Goal: Task Accomplishment & Management: Use online tool/utility

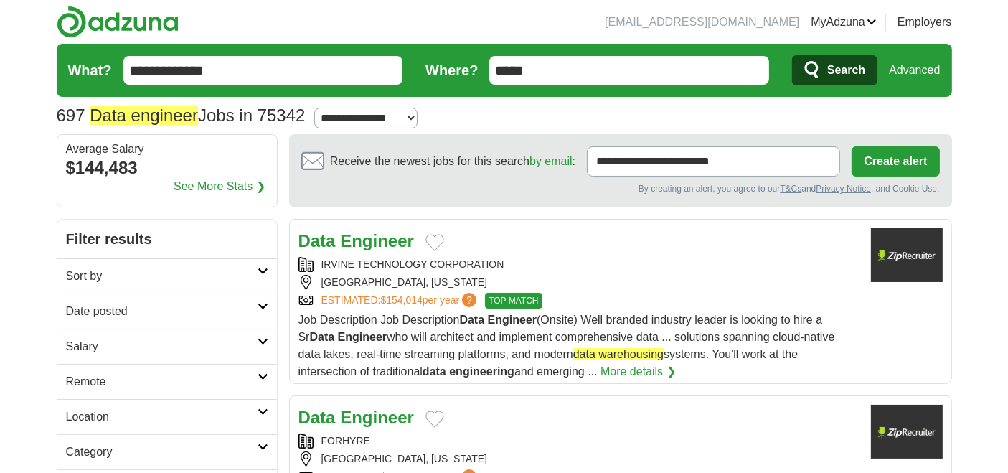
click at [677, 87] on form "**********" at bounding box center [505, 70] width 896 height 53
click at [678, 67] on input "*****" at bounding box center [629, 70] width 280 height 29
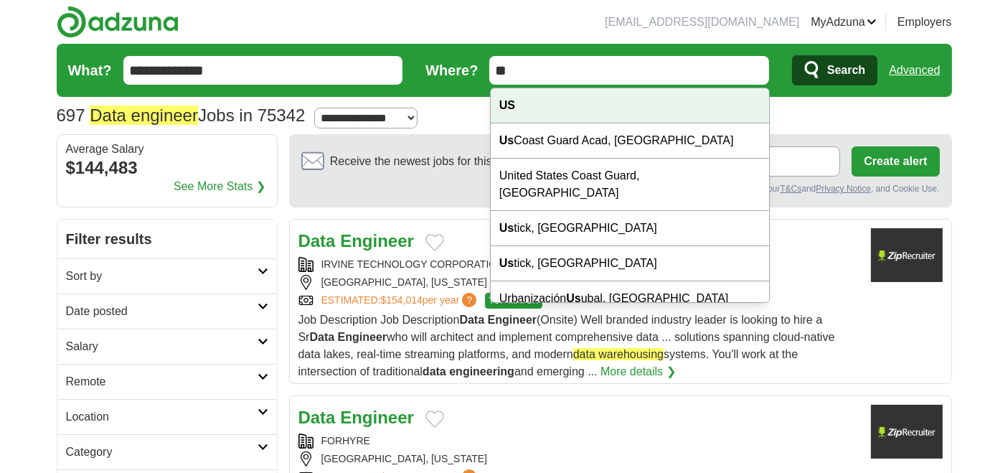
click at [517, 101] on div "US" at bounding box center [630, 105] width 278 height 35
type input "**"
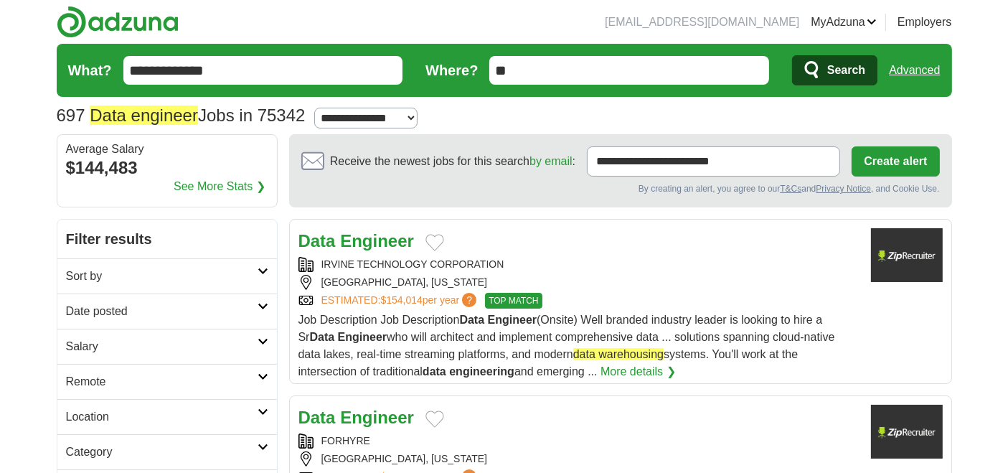
click at [825, 78] on button "Search" at bounding box center [834, 70] width 85 height 30
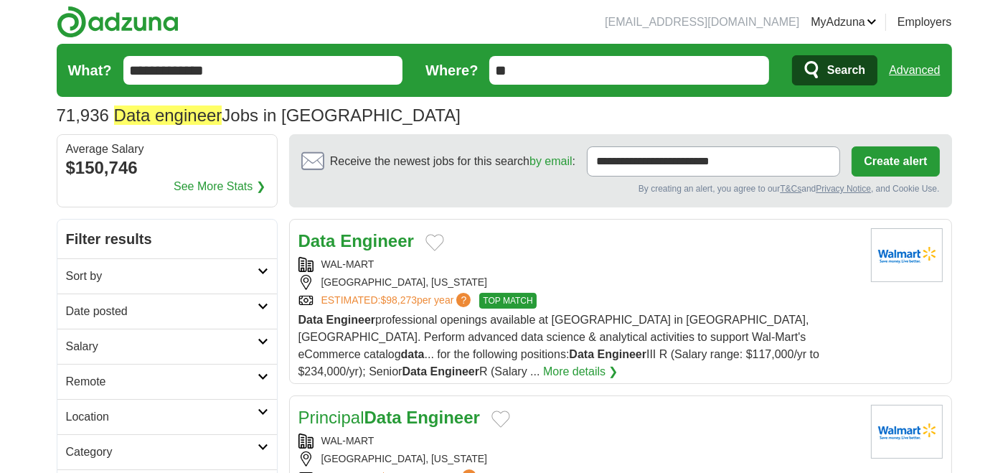
click at [100, 303] on h2 "Date posted" at bounding box center [162, 311] width 192 height 17
click at [111, 357] on link "Last 3 days" at bounding box center [167, 365] width 202 height 17
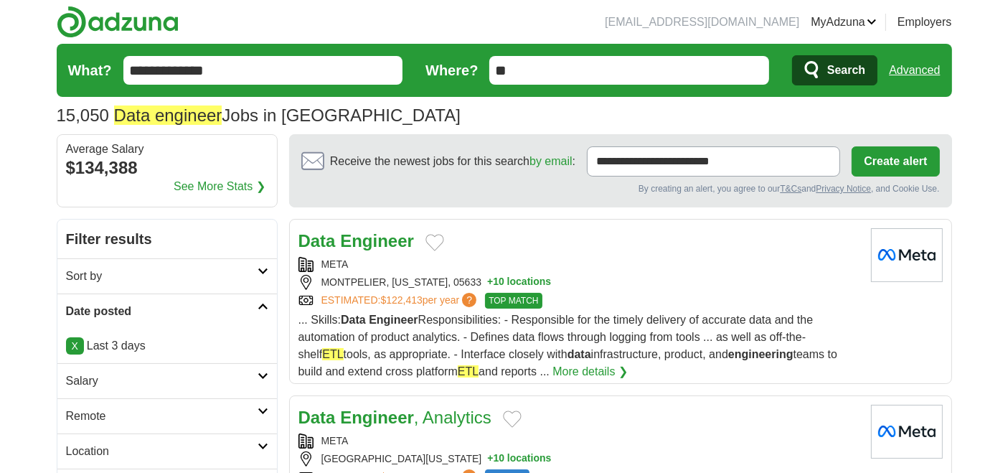
click at [255, 70] on input "**********" at bounding box center [263, 70] width 280 height 29
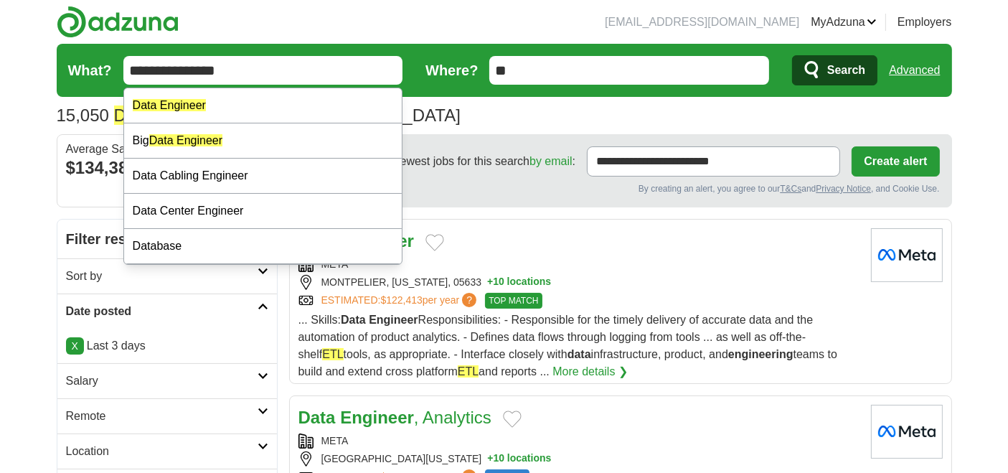
type input "**********"
click at [792, 55] on button "Search" at bounding box center [834, 70] width 85 height 30
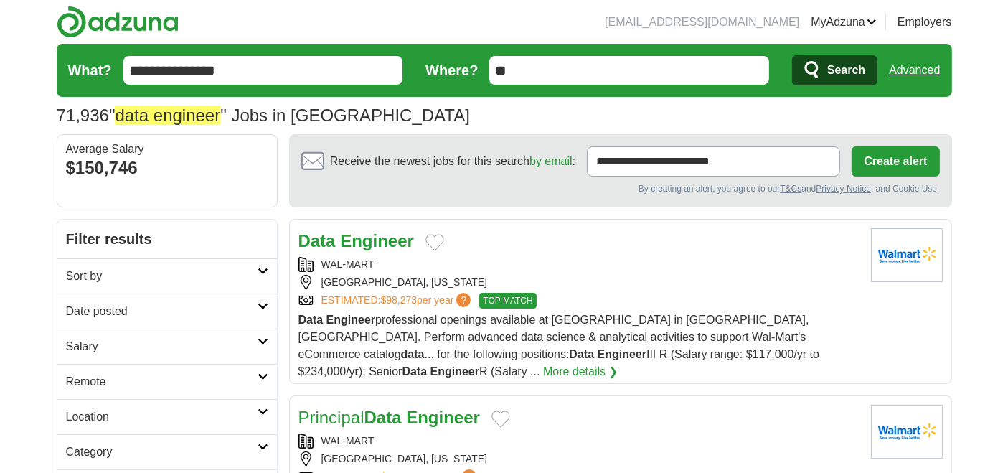
click at [97, 375] on h2 "Remote" at bounding box center [162, 381] width 192 height 17
click at [90, 412] on link "Remote jobs" at bounding box center [98, 416] width 65 height 12
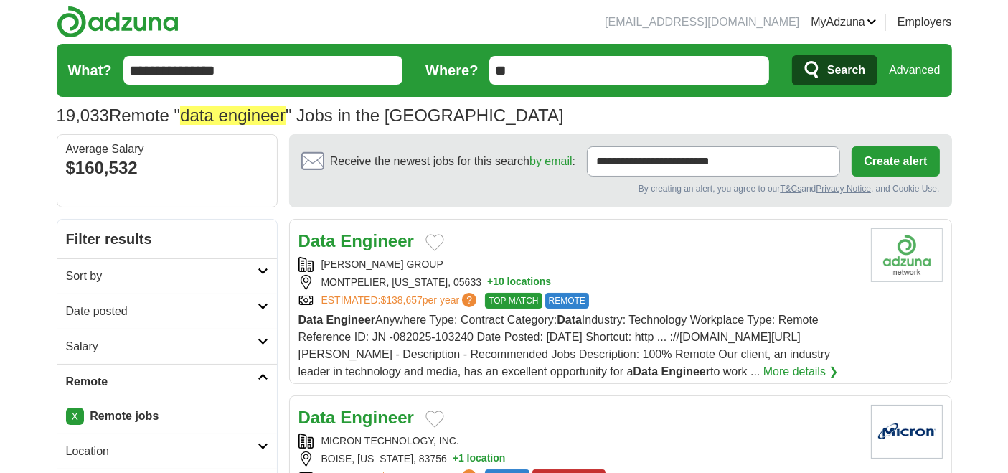
click at [103, 310] on h2 "Date posted" at bounding box center [162, 311] width 192 height 17
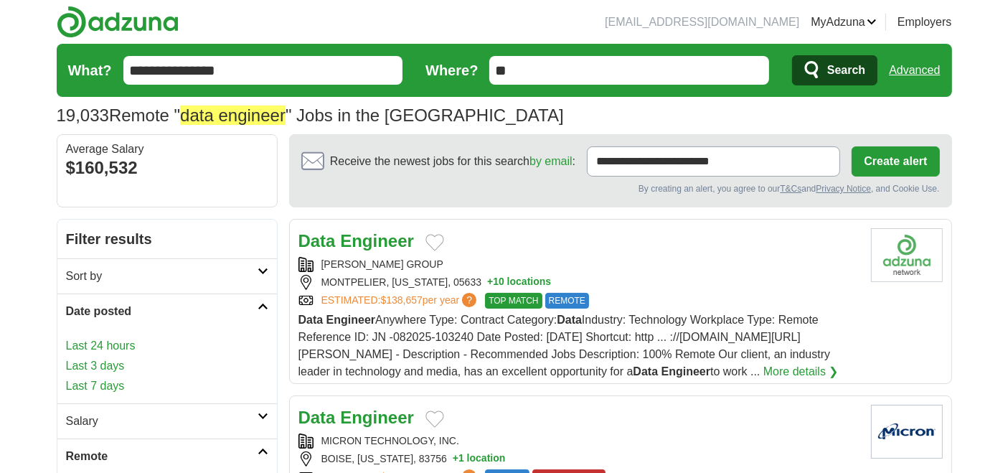
click at [113, 362] on link "Last 3 days" at bounding box center [167, 365] width 202 height 17
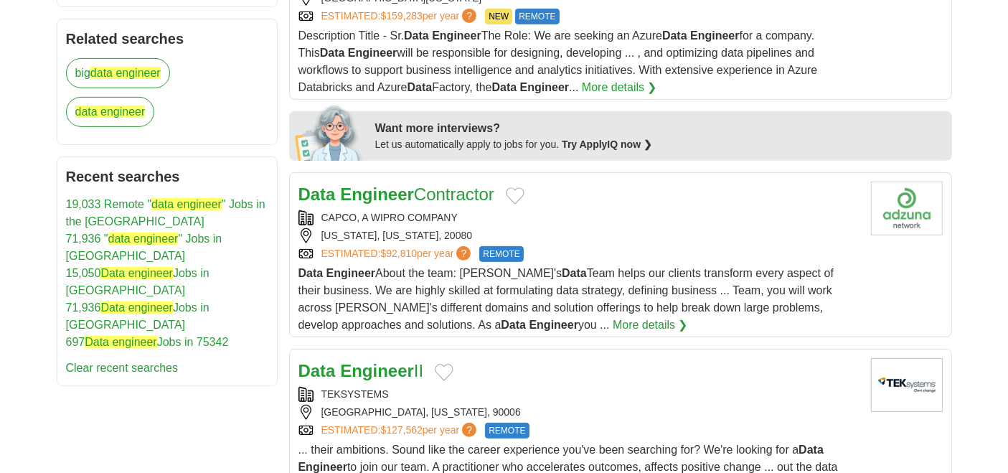
click at [436, 194] on link "Data Engineer Contractor" at bounding box center [397, 193] width 196 height 19
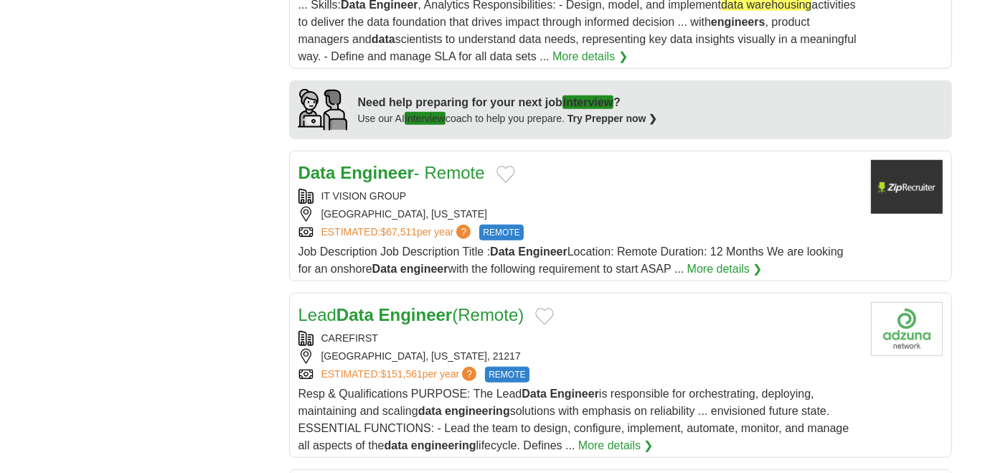
scroll to position [1275, 0]
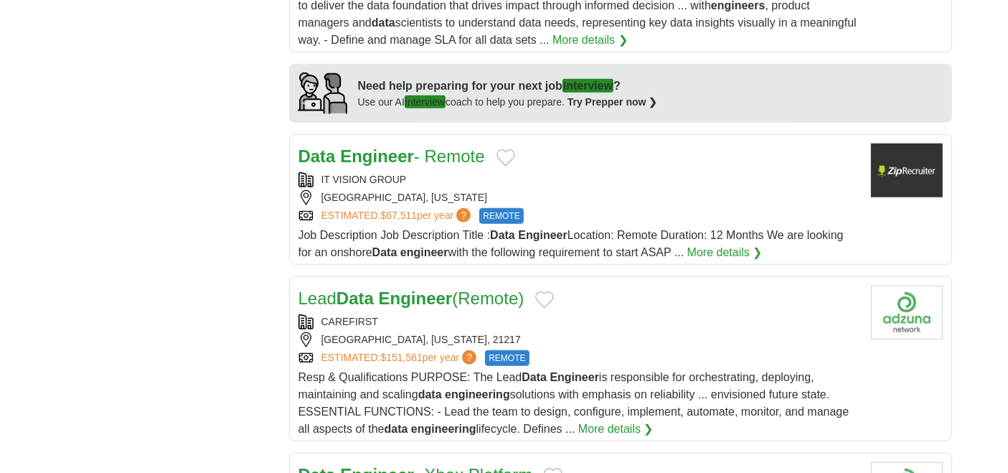
click at [414, 146] on link "Data Engineer - Remote" at bounding box center [392, 155] width 187 height 19
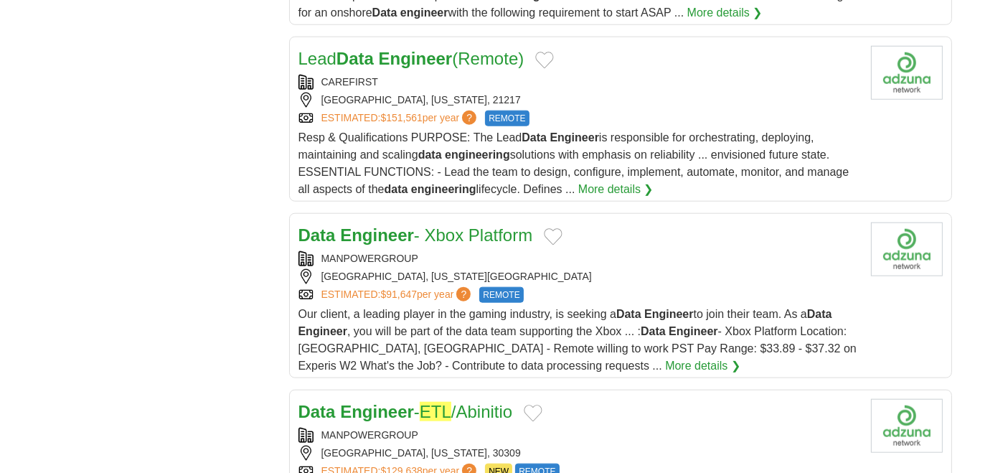
scroll to position [1435, 0]
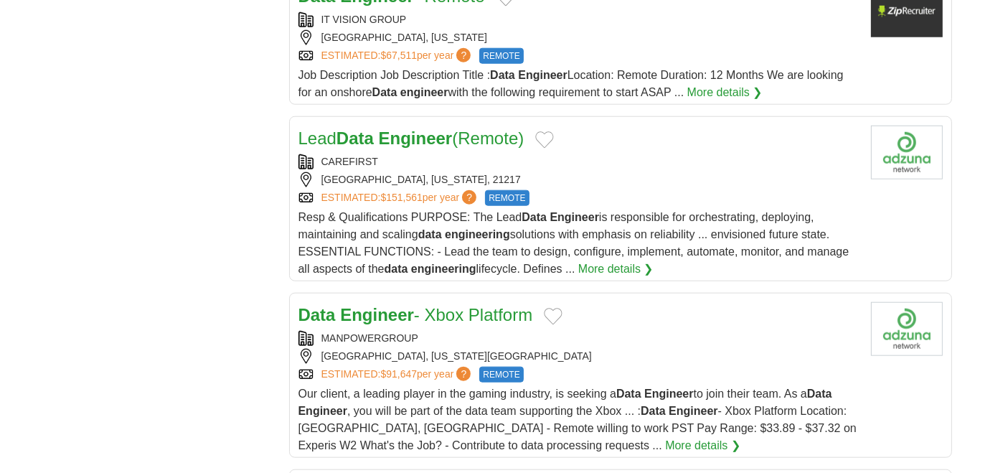
click at [416, 141] on h2 "Lead Data Engineer (Remote)" at bounding box center [412, 139] width 226 height 26
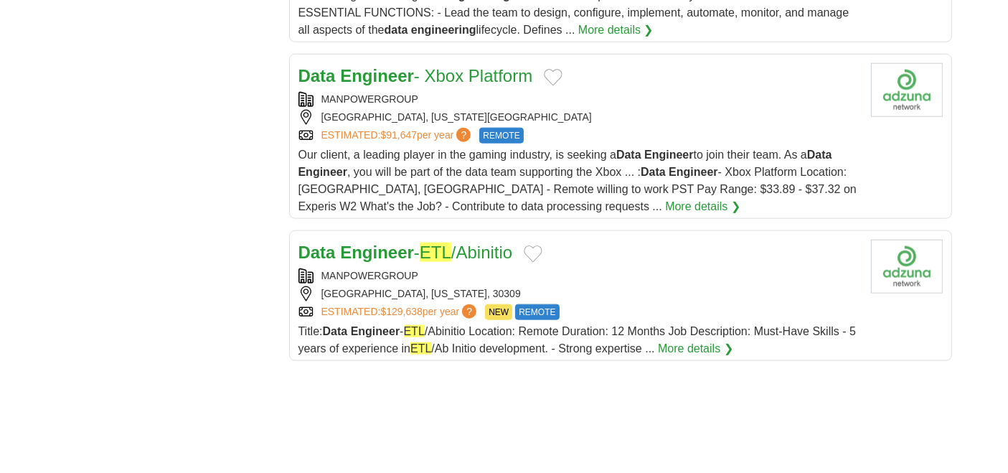
click at [420, 80] on h2 "Data Engineer - Xbox Platform" at bounding box center [416, 76] width 235 height 26
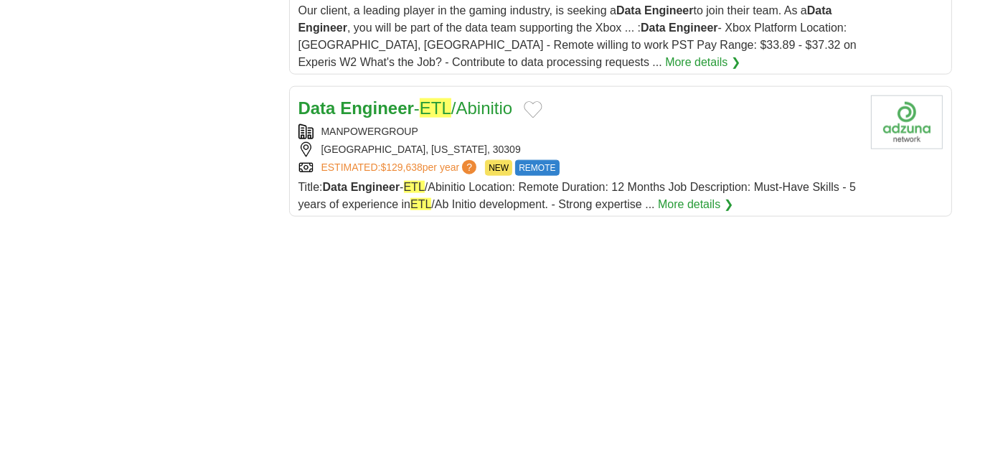
scroll to position [1834, 0]
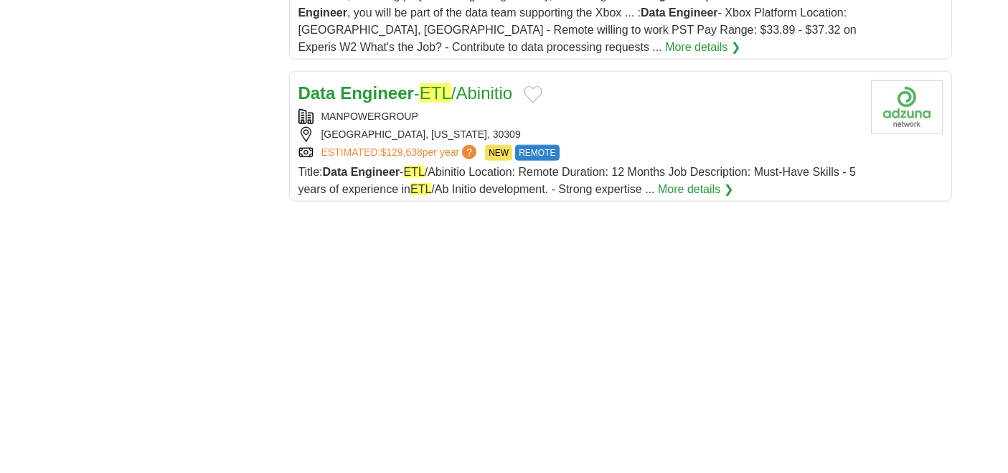
click at [426, 85] on link "Data Engineer - ETL /Abinitio" at bounding box center [406, 92] width 215 height 19
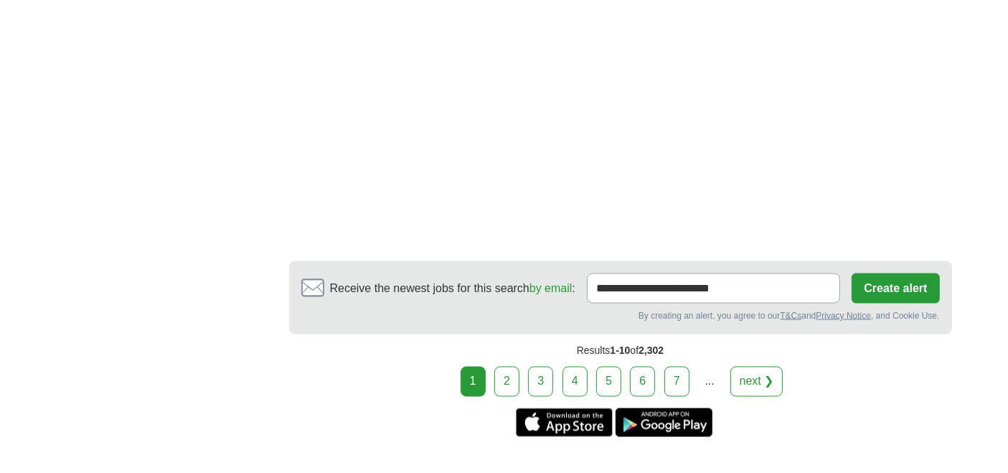
scroll to position [2551, 0]
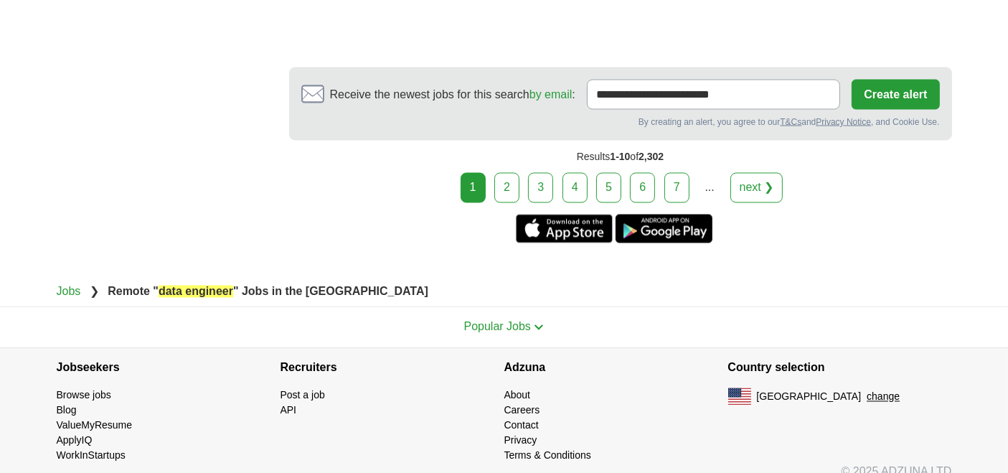
click at [511, 173] on link "2" at bounding box center [506, 188] width 25 height 30
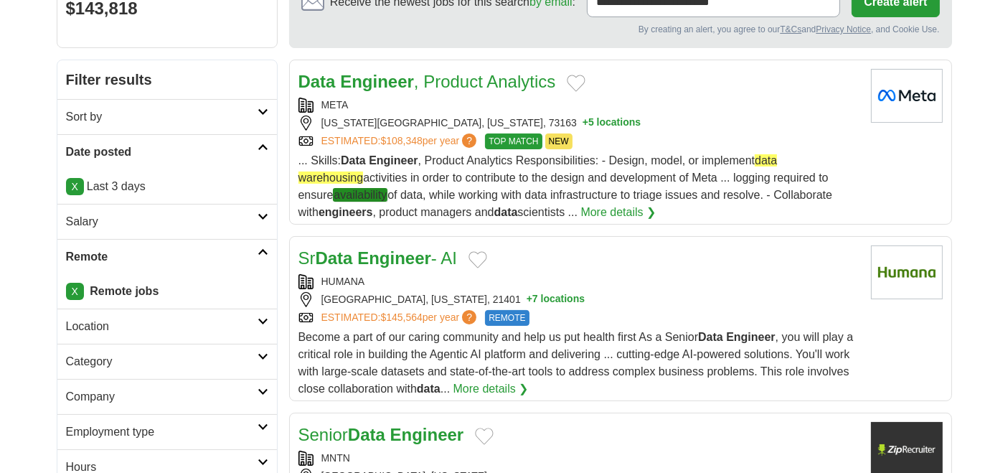
scroll to position [319, 0]
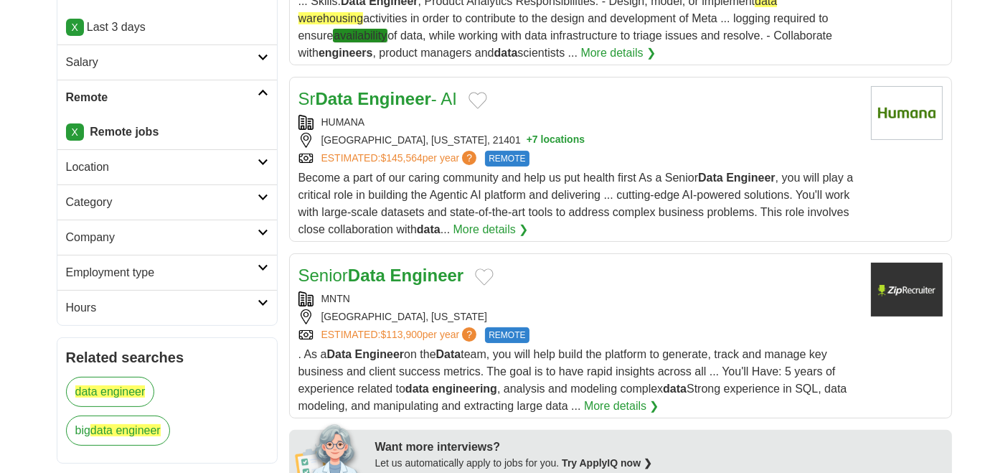
click at [395, 286] on div "Senior Data Engineer MNTN [GEOGRAPHIC_DATA], [US_STATE] ESTIMATED: $113,900 per…" at bounding box center [579, 339] width 561 height 152
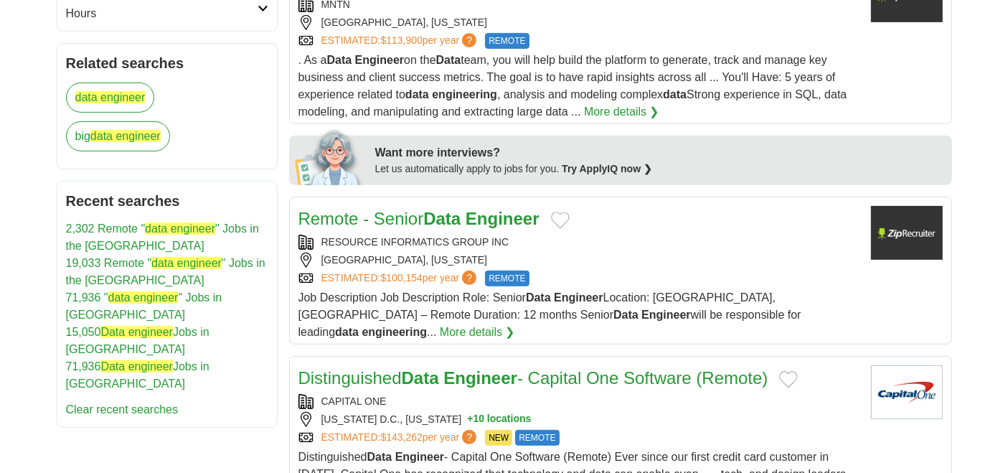
scroll to position [637, 0]
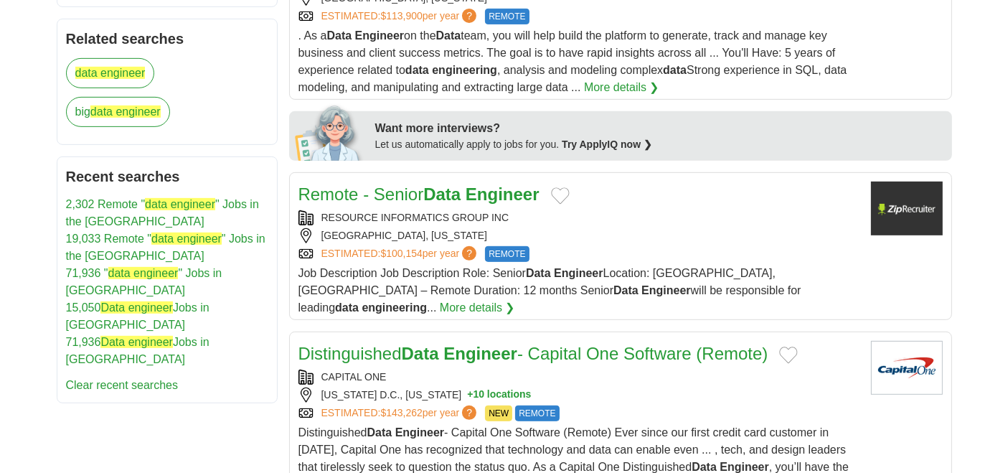
click at [420, 201] on h2 "Remote - Senior Data Engineer" at bounding box center [419, 195] width 241 height 26
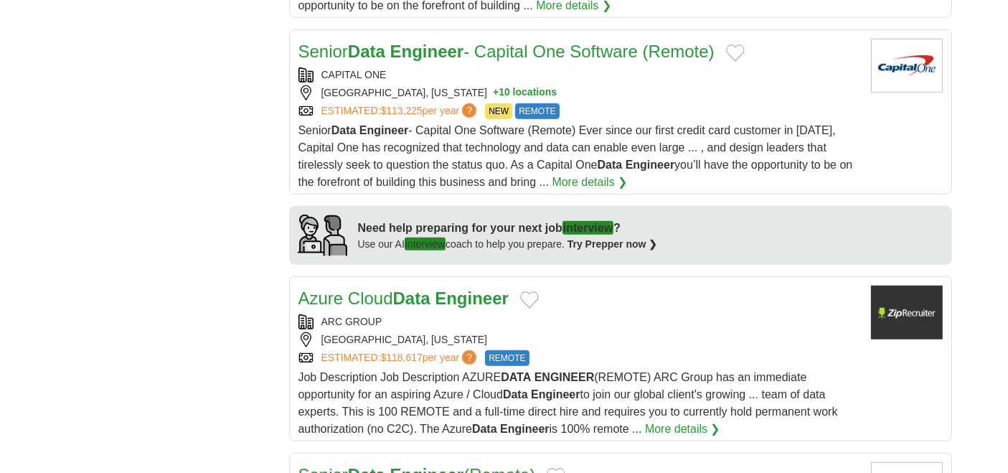
click at [429, 288] on strong "Data" at bounding box center [411, 297] width 37 height 19
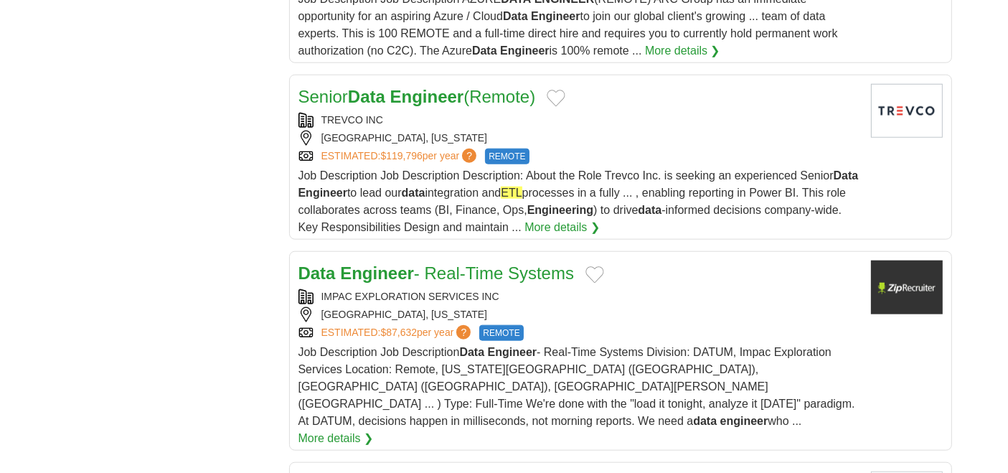
scroll to position [1515, 0]
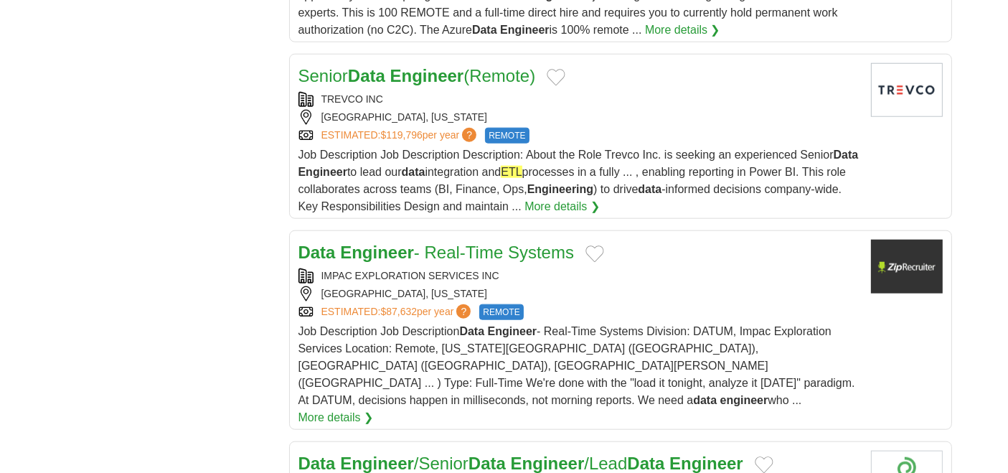
click at [438, 243] on link "Data Engineer - Real-Time Systems" at bounding box center [437, 252] width 276 height 19
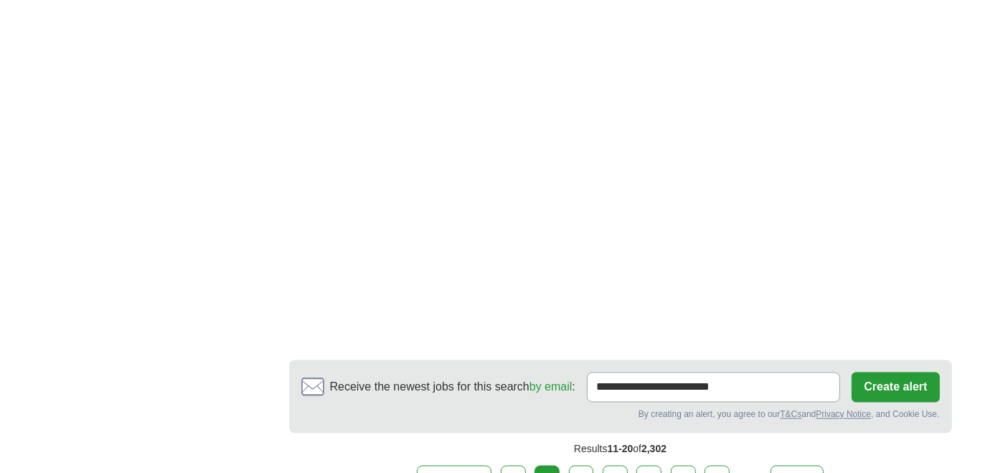
scroll to position [2870, 0]
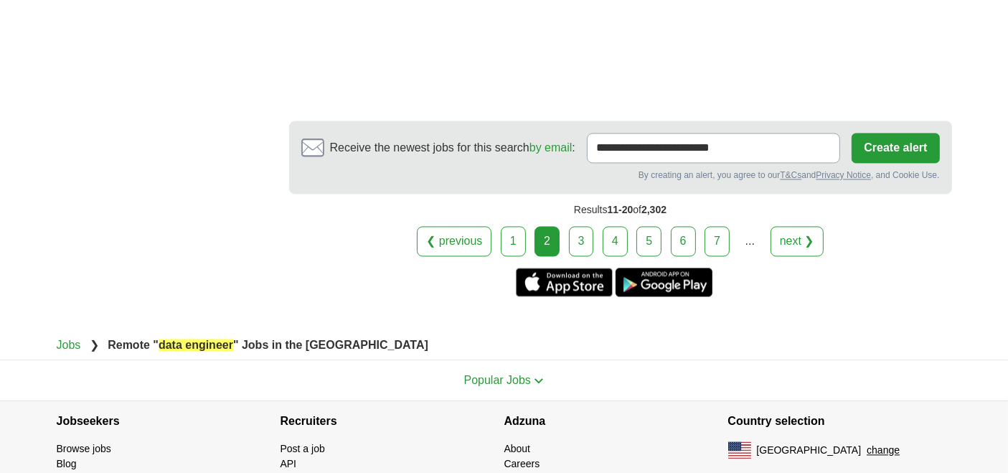
click at [584, 226] on link "3" at bounding box center [581, 241] width 25 height 30
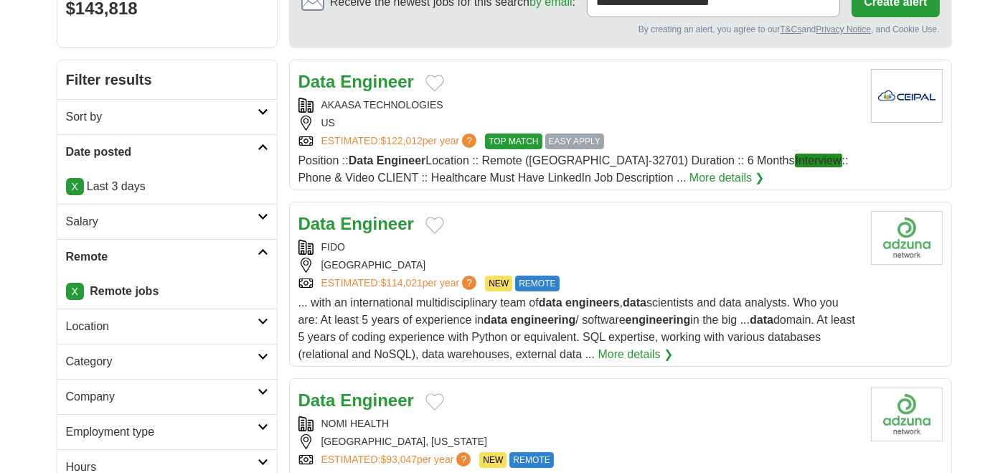
click at [408, 86] on strong "Engineer" at bounding box center [377, 81] width 74 height 19
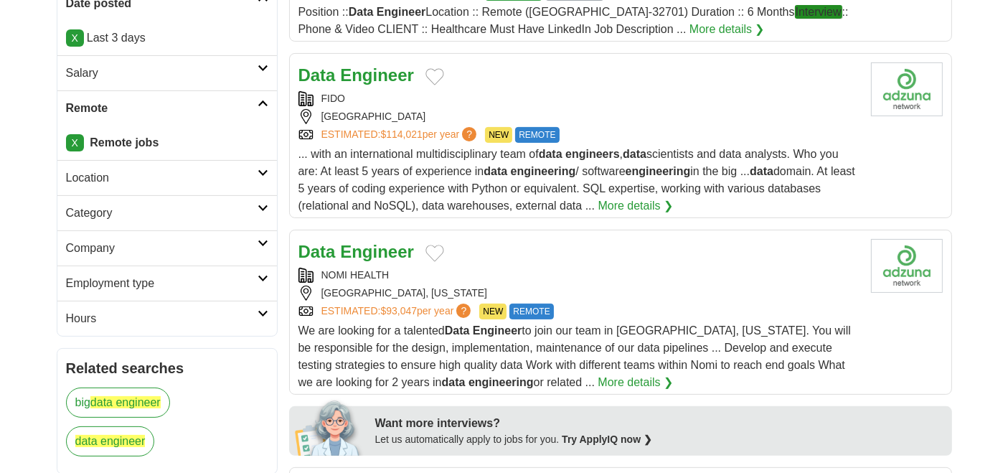
scroll to position [319, 0]
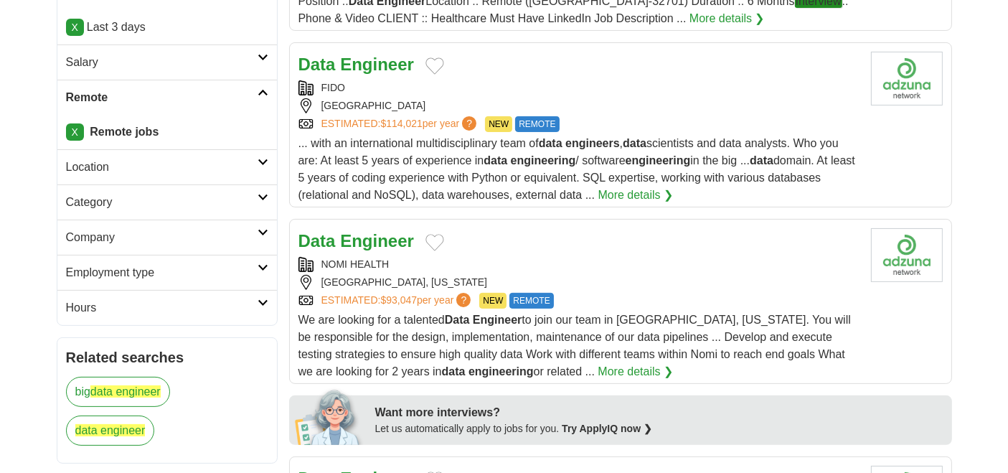
click at [399, 80] on div "FIDO" at bounding box center [579, 87] width 561 height 15
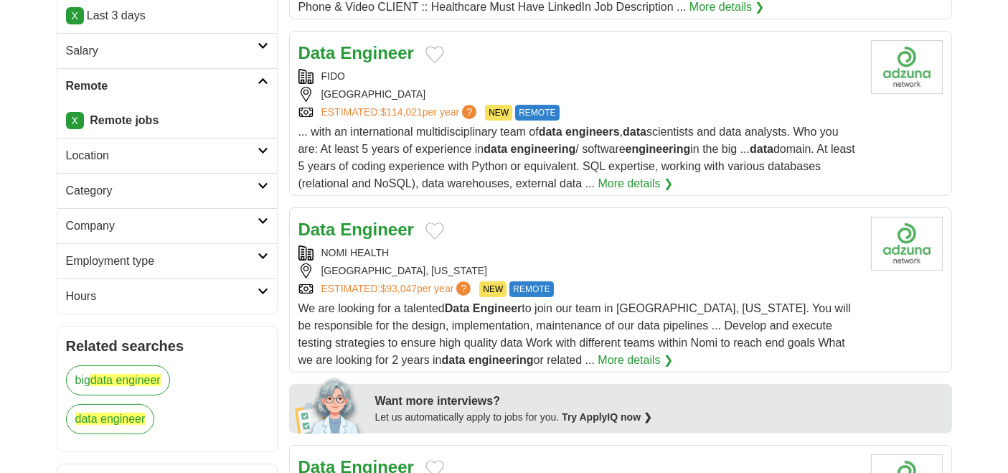
scroll to position [398, 0]
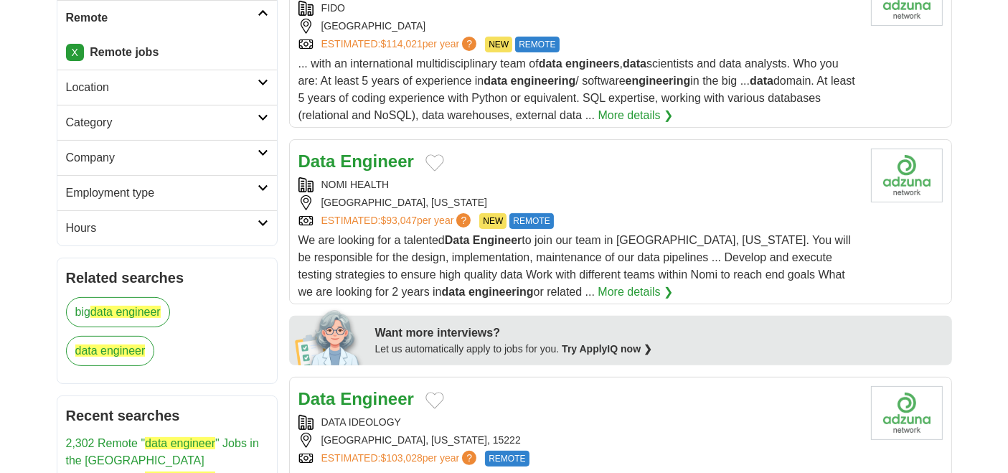
click at [416, 181] on div "NOMI HEALTH" at bounding box center [579, 184] width 561 height 15
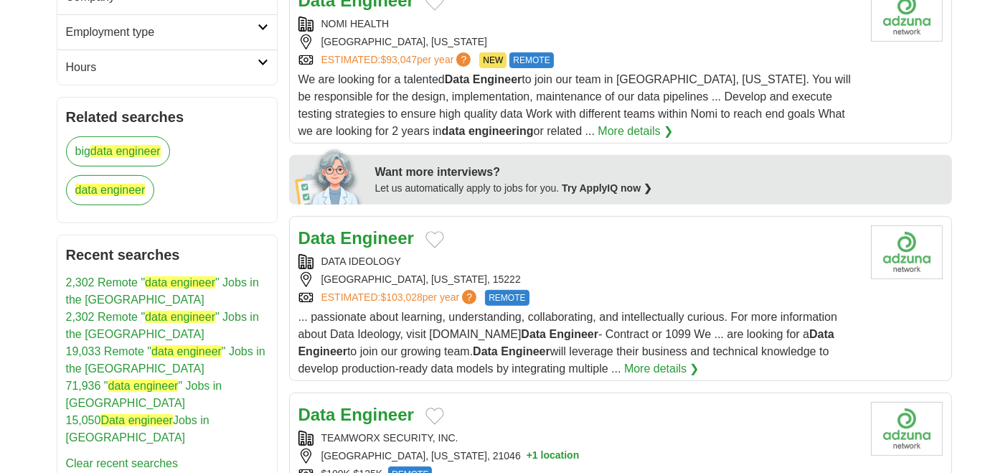
scroll to position [637, 0]
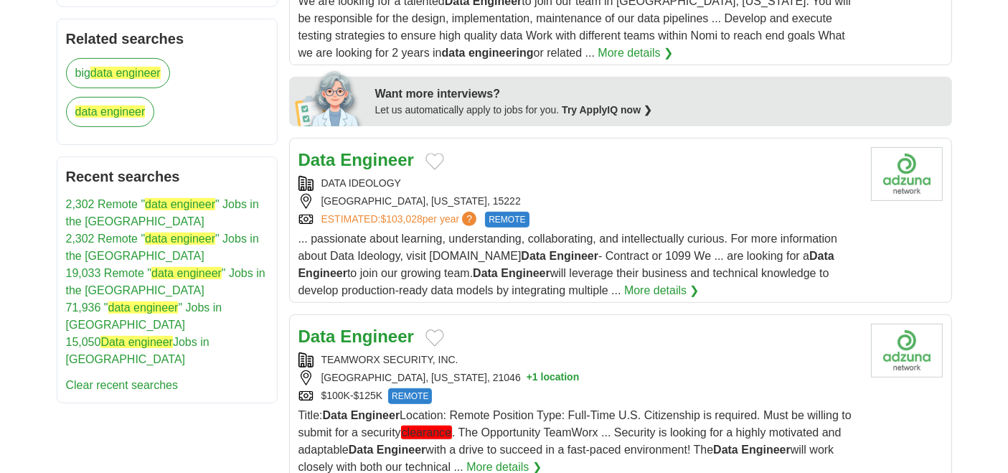
click at [416, 181] on div "DATA IDEOLOGY" at bounding box center [579, 183] width 561 height 15
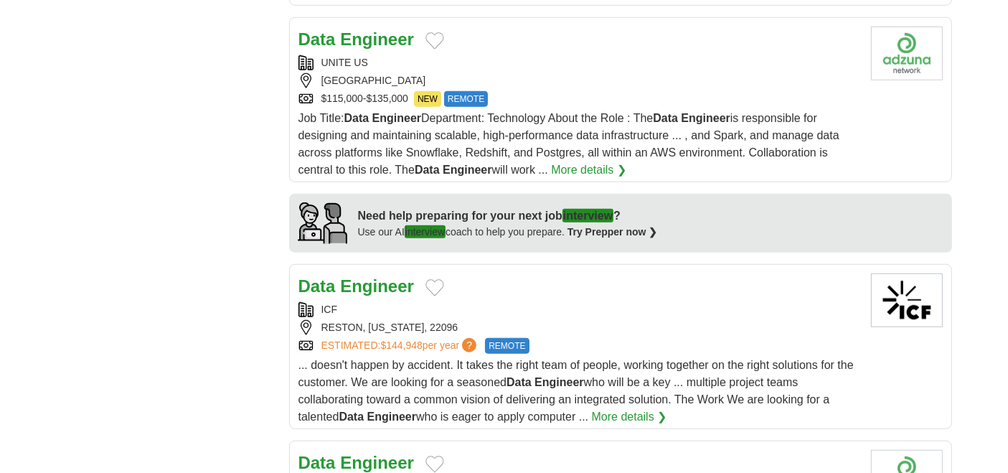
scroll to position [1116, 0]
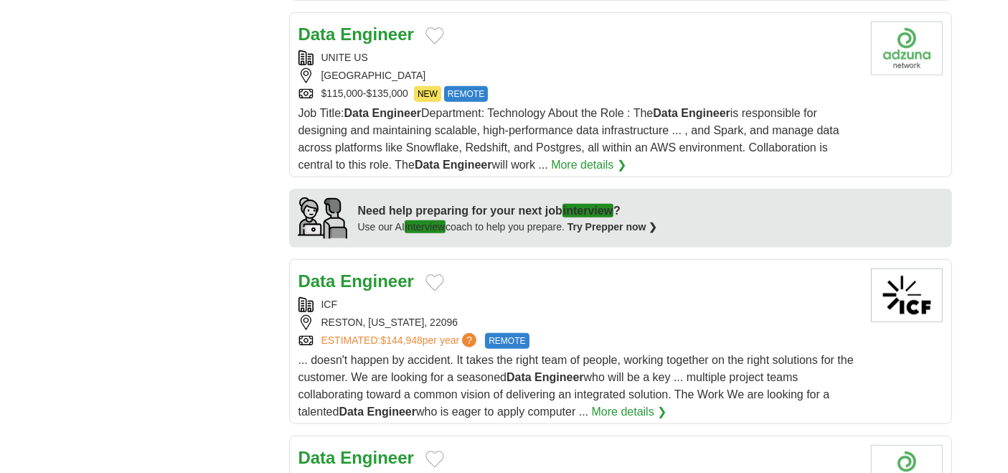
click at [431, 54] on div "UNITE US" at bounding box center [579, 57] width 561 height 15
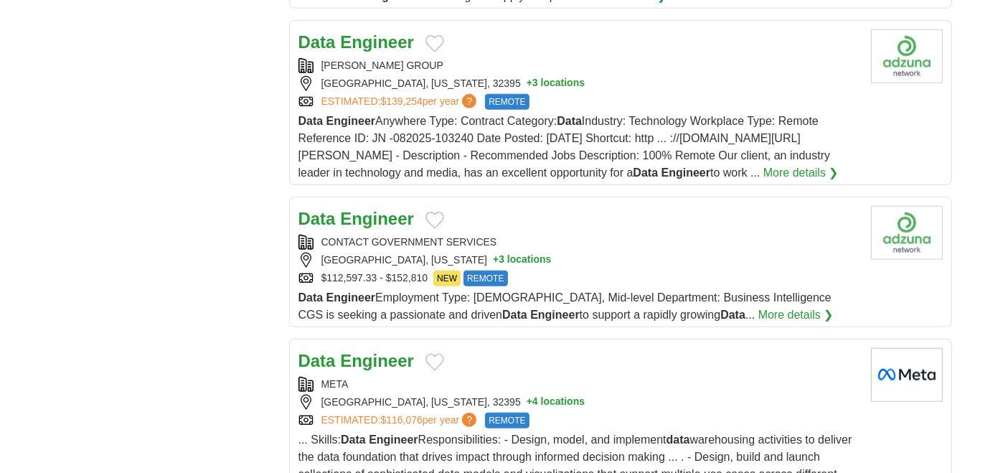
scroll to position [1435, 0]
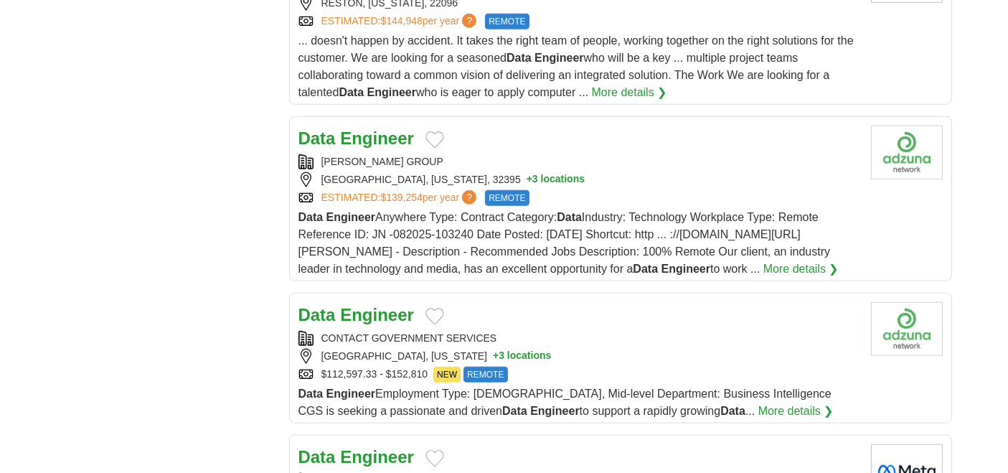
click at [442, 154] on div "ELIASSEN GROUP" at bounding box center [579, 161] width 561 height 15
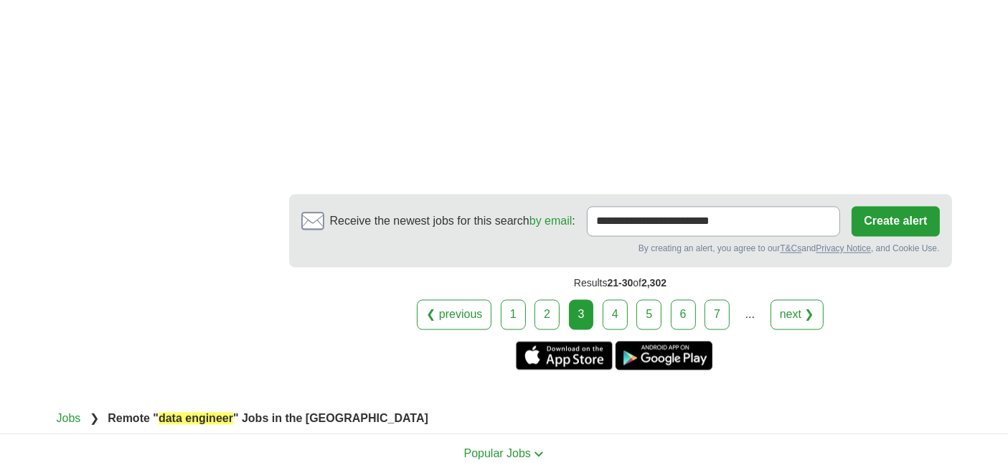
scroll to position [2790, 0]
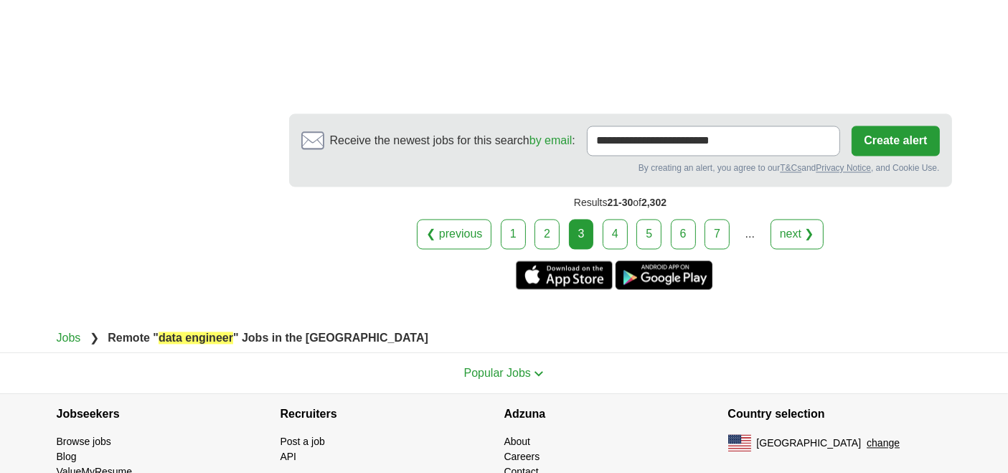
click at [607, 223] on link "4" at bounding box center [615, 234] width 25 height 30
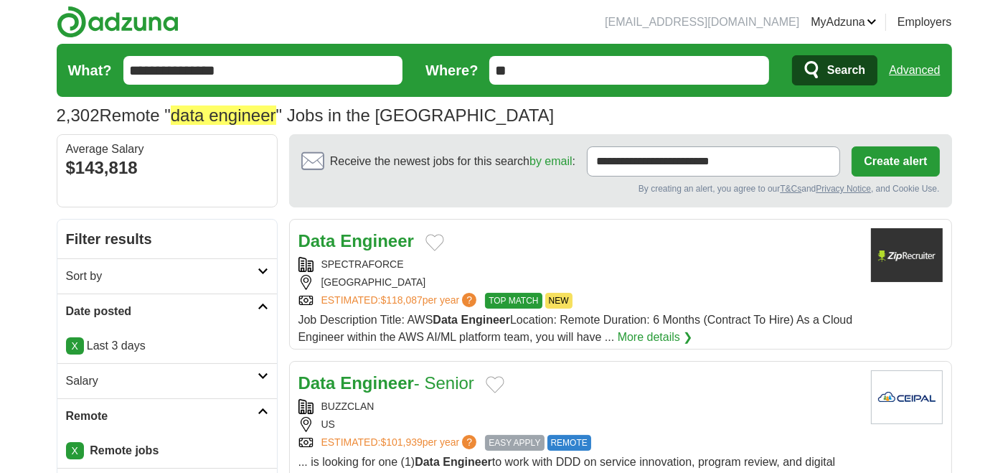
click at [350, 249] on h2 "Data Engineer" at bounding box center [357, 241] width 116 height 26
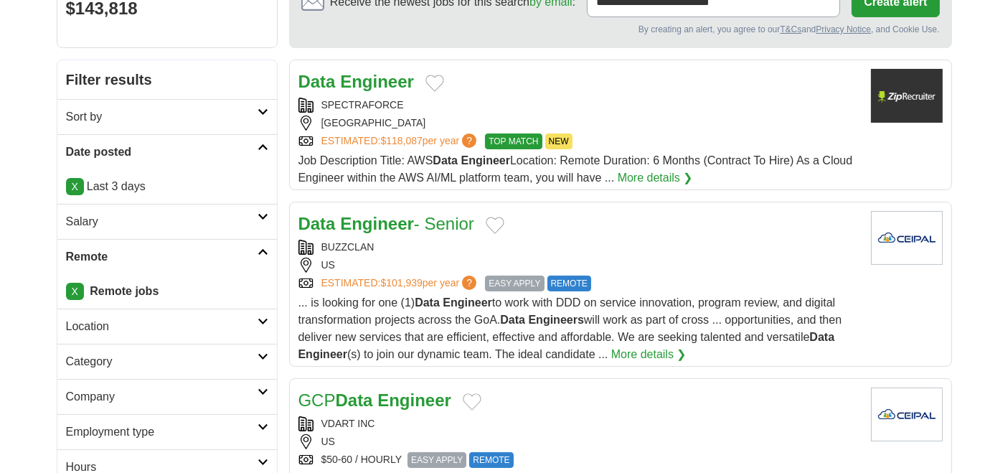
click at [375, 236] on div "Data Engineer - Senior [GEOGRAPHIC_DATA] [GEOGRAPHIC_DATA] ESTIMATED: $101,939 …" at bounding box center [579, 287] width 561 height 152
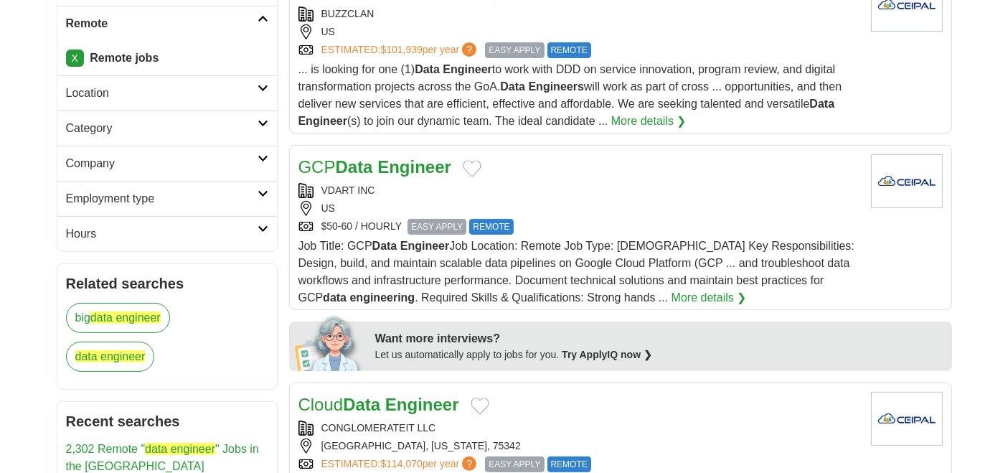
scroll to position [398, 0]
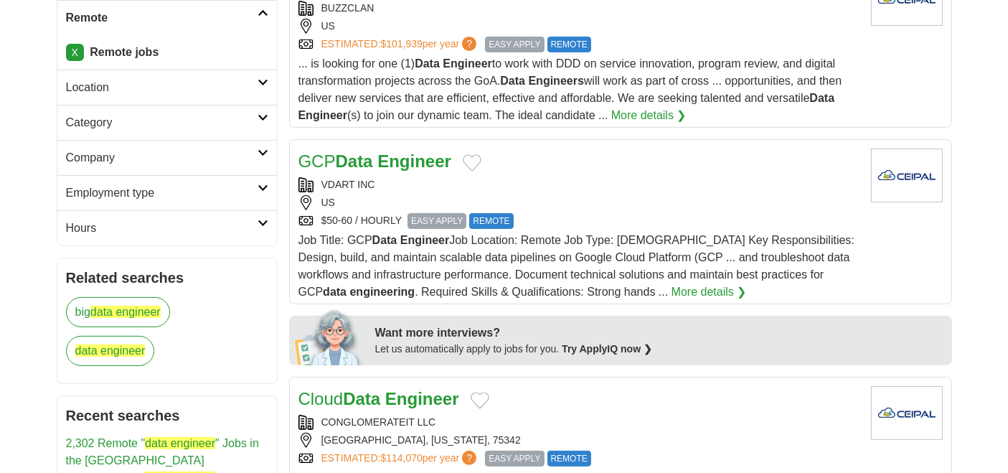
click at [402, 183] on div "VDART INC" at bounding box center [579, 184] width 561 height 15
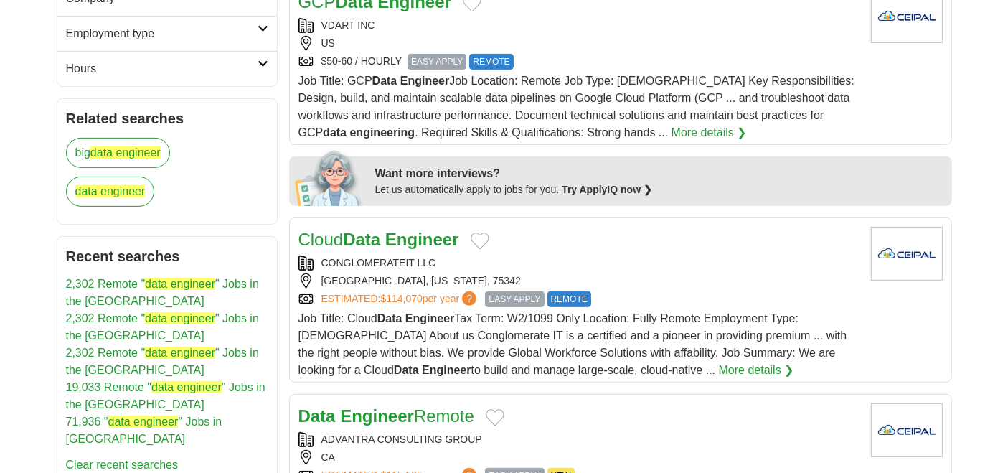
click at [404, 230] on strong "Engineer" at bounding box center [422, 239] width 74 height 19
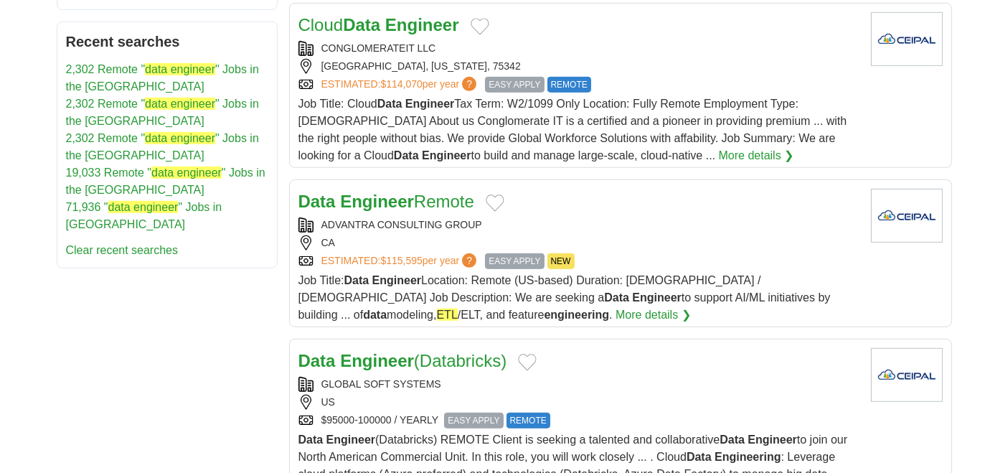
scroll to position [797, 0]
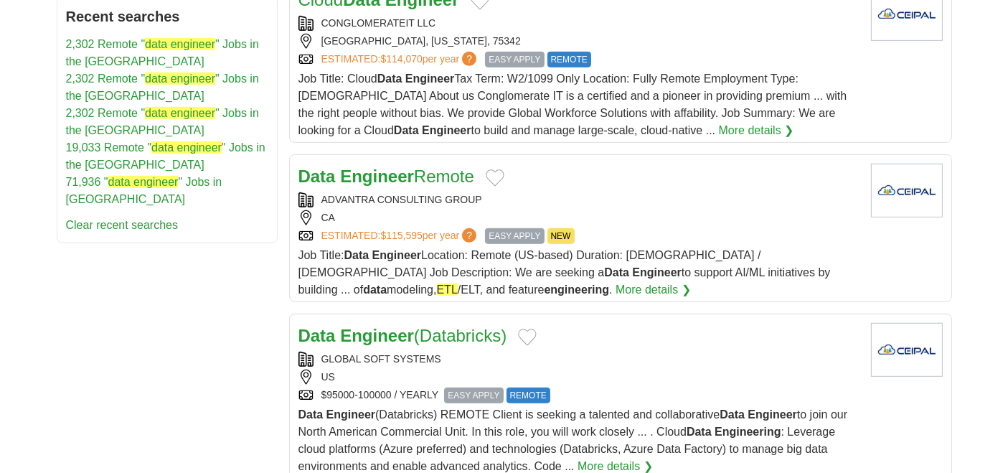
click at [403, 182] on h2 "Data Engineer Remote" at bounding box center [387, 177] width 176 height 26
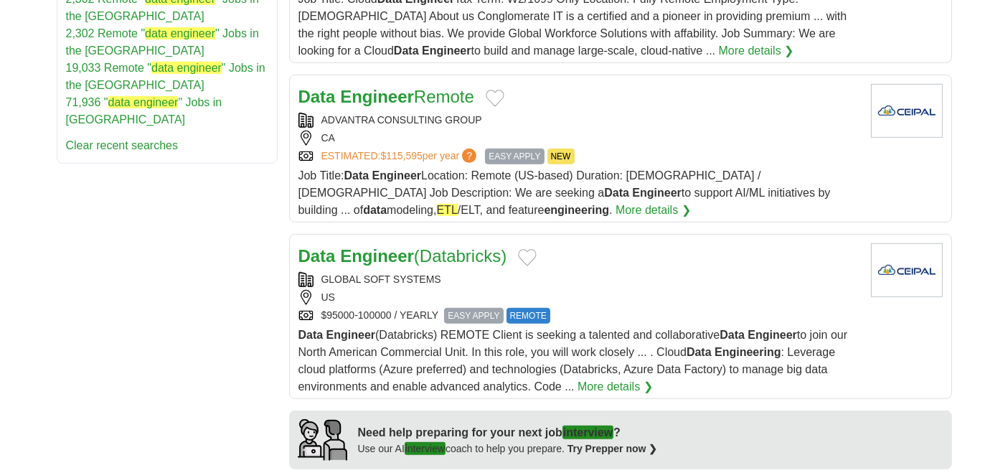
click at [410, 255] on strong "Engineer" at bounding box center [377, 255] width 74 height 19
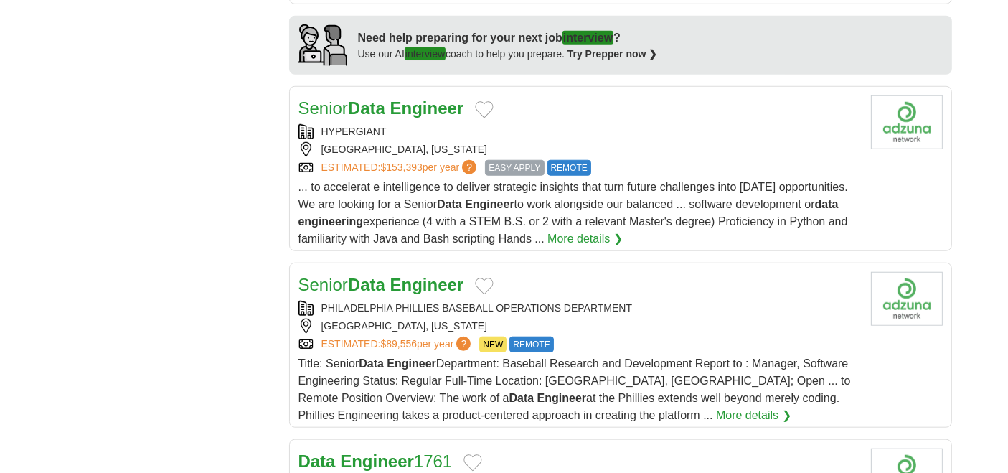
scroll to position [1275, 0]
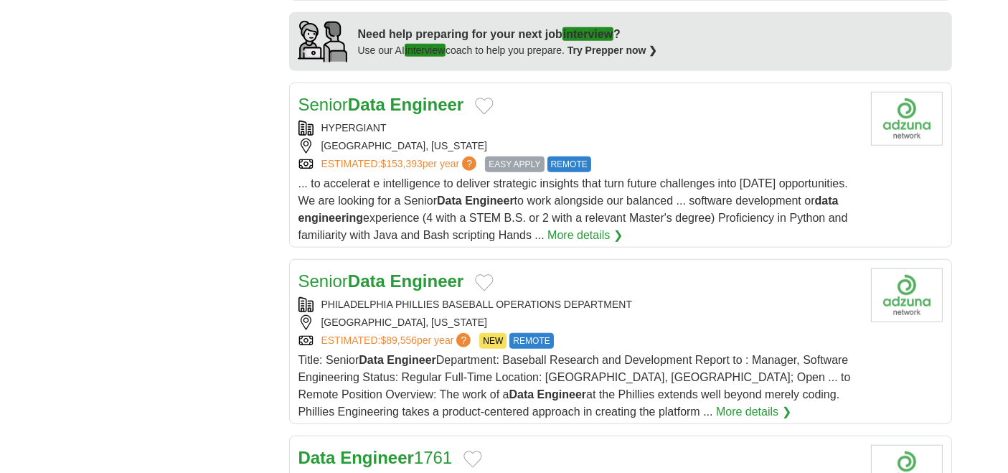
click at [420, 139] on div "OAHU, HAWAII" at bounding box center [579, 146] width 561 height 15
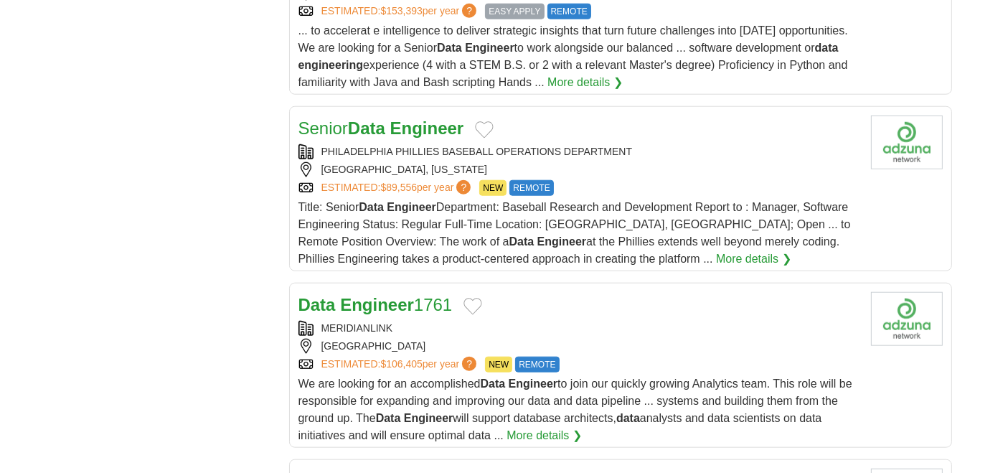
scroll to position [1435, 0]
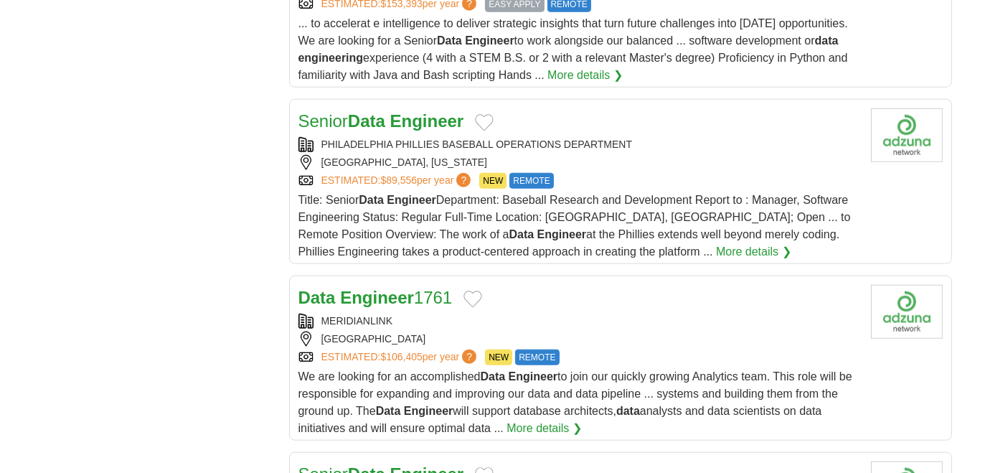
click at [419, 121] on strong "Engineer" at bounding box center [427, 120] width 74 height 19
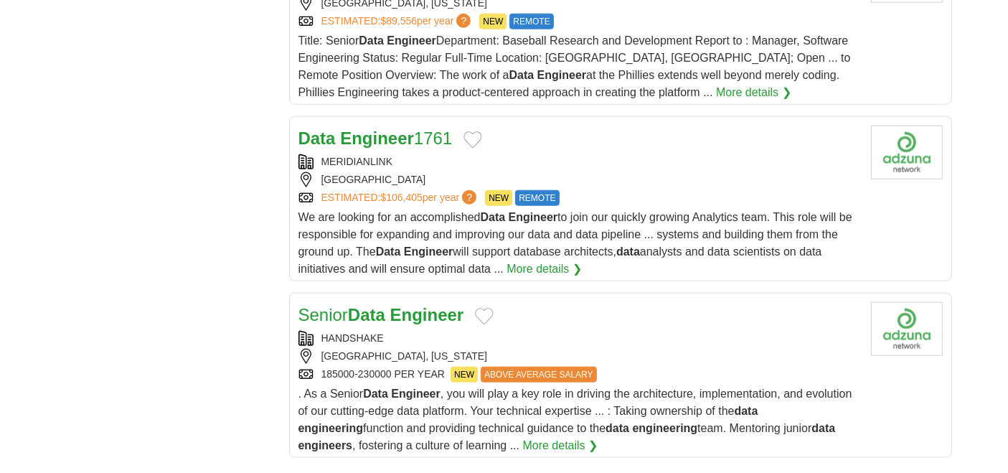
click at [419, 128] on link "Data Engineer 1761" at bounding box center [376, 137] width 154 height 19
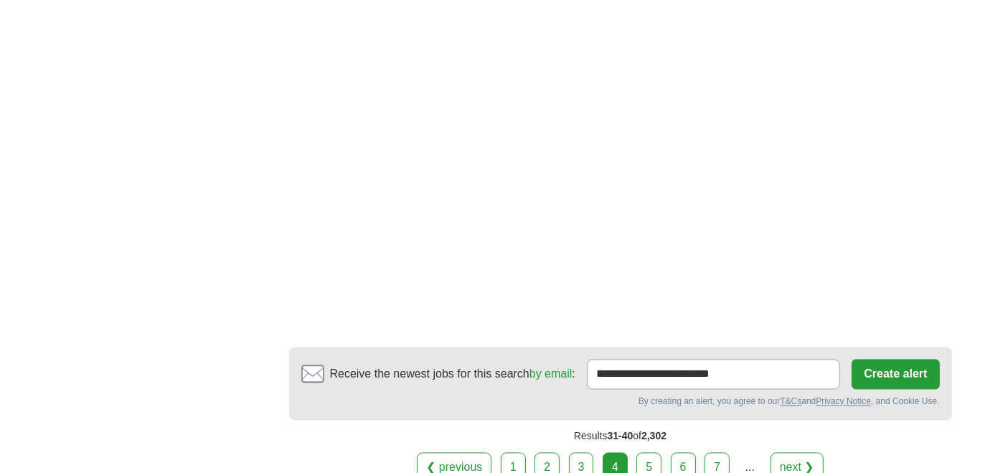
scroll to position [2840, 0]
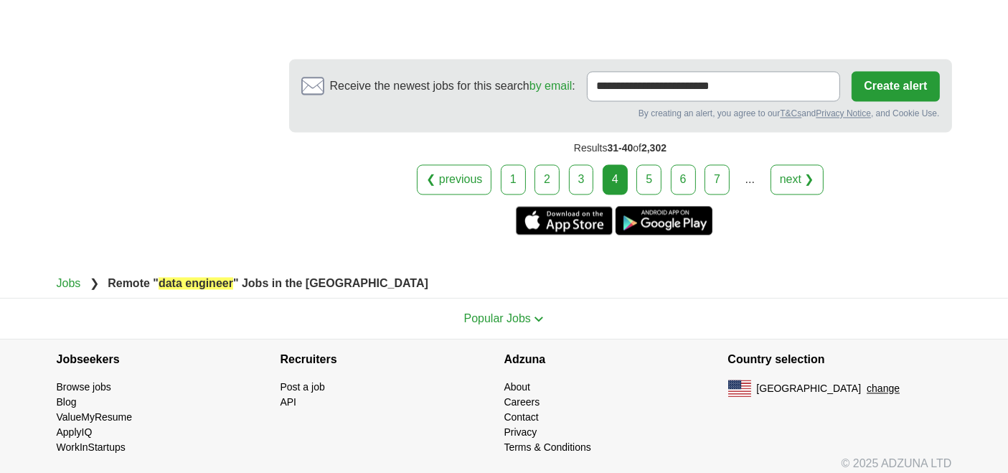
click at [654, 164] on link "5" at bounding box center [649, 179] width 25 height 30
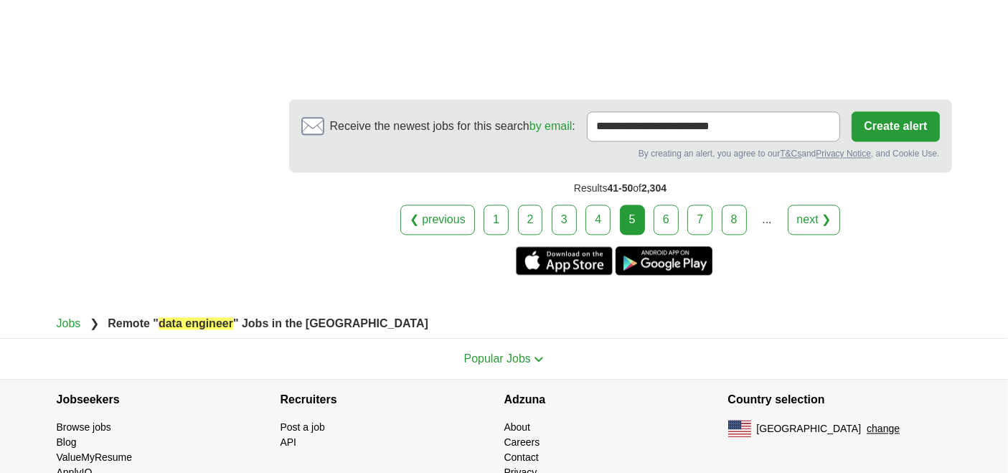
scroll to position [2786, 0]
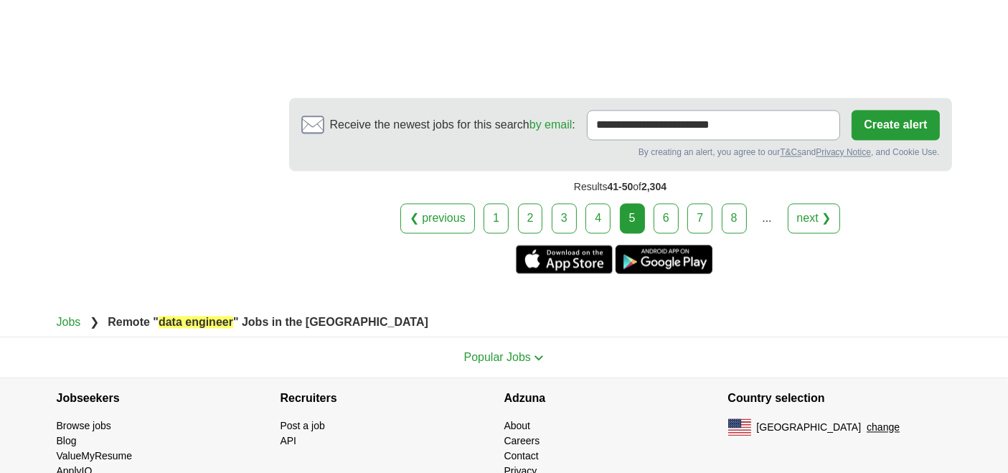
click at [670, 204] on link "6" at bounding box center [666, 218] width 25 height 30
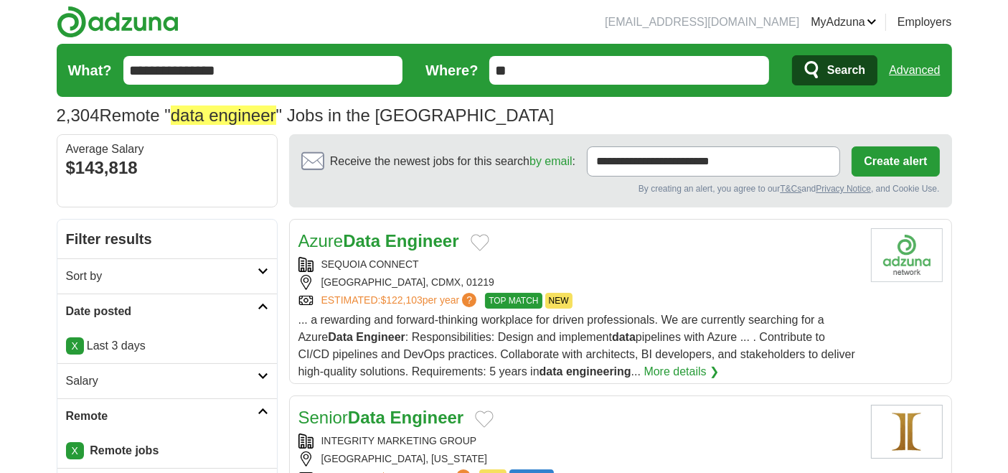
click at [408, 245] on strong "Engineer" at bounding box center [422, 240] width 74 height 19
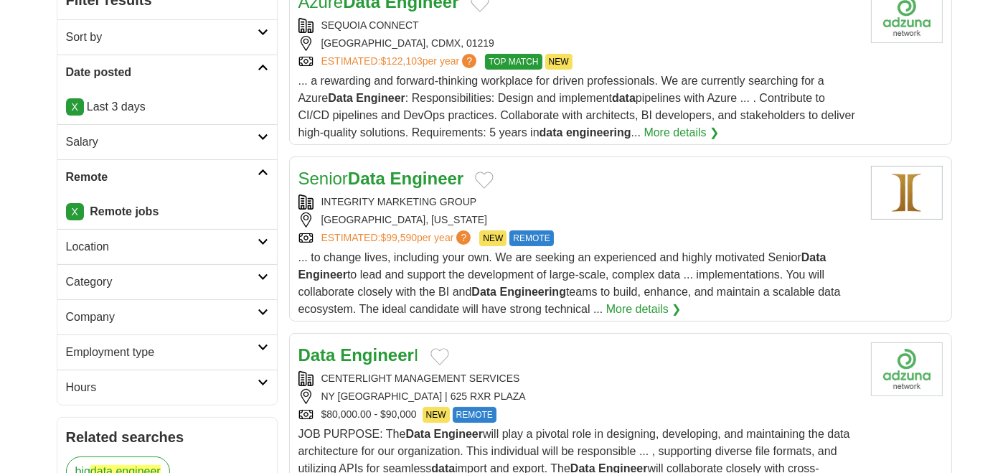
scroll to position [398, 0]
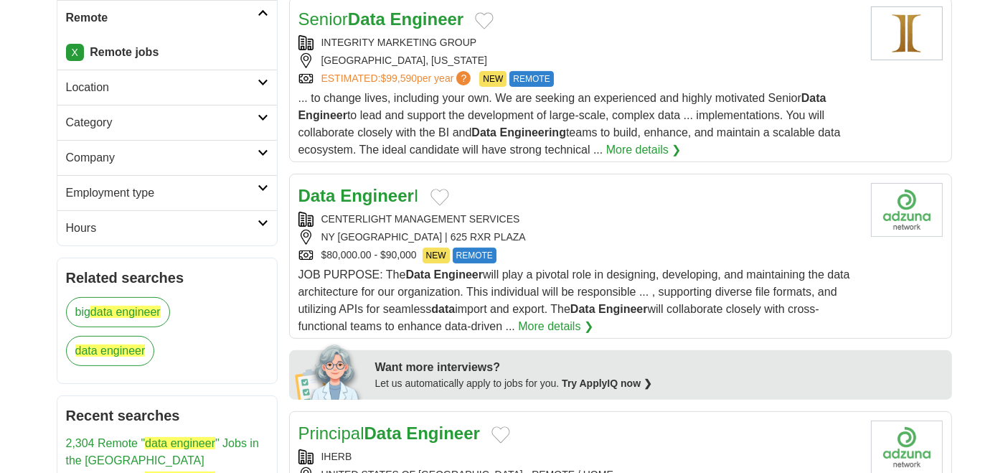
click at [390, 189] on strong "Engineer" at bounding box center [377, 195] width 74 height 19
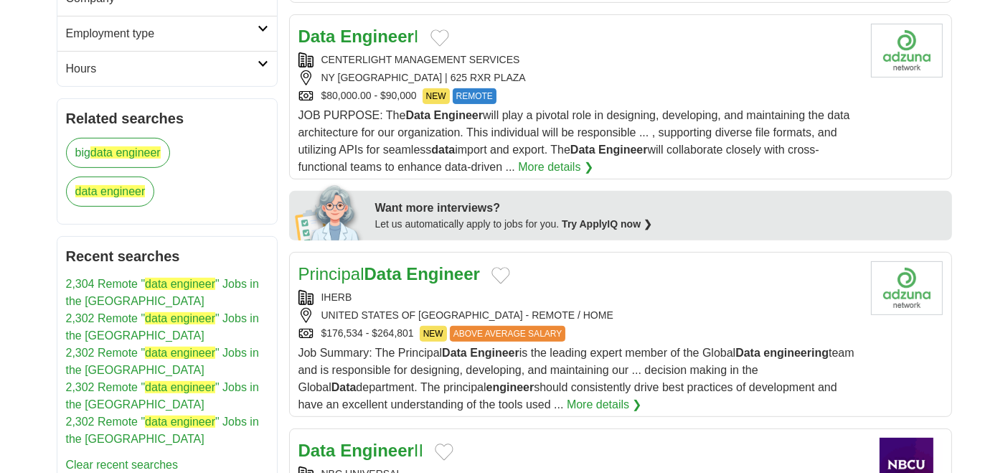
scroll to position [637, 0]
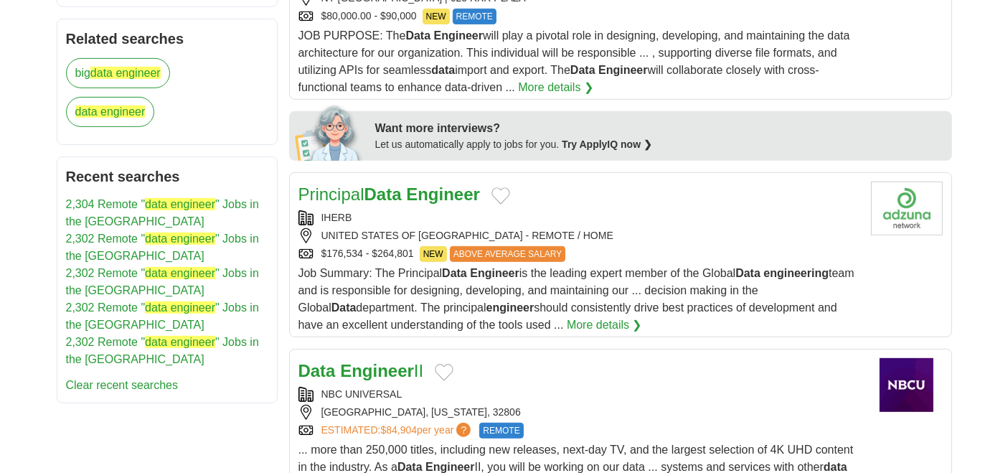
click at [391, 199] on h2 "Principal Data Engineer" at bounding box center [390, 195] width 182 height 26
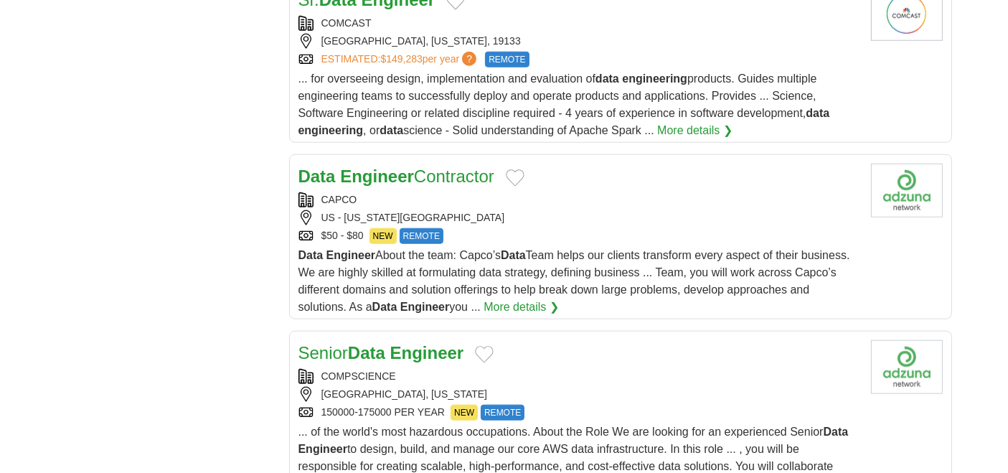
scroll to position [1435, 0]
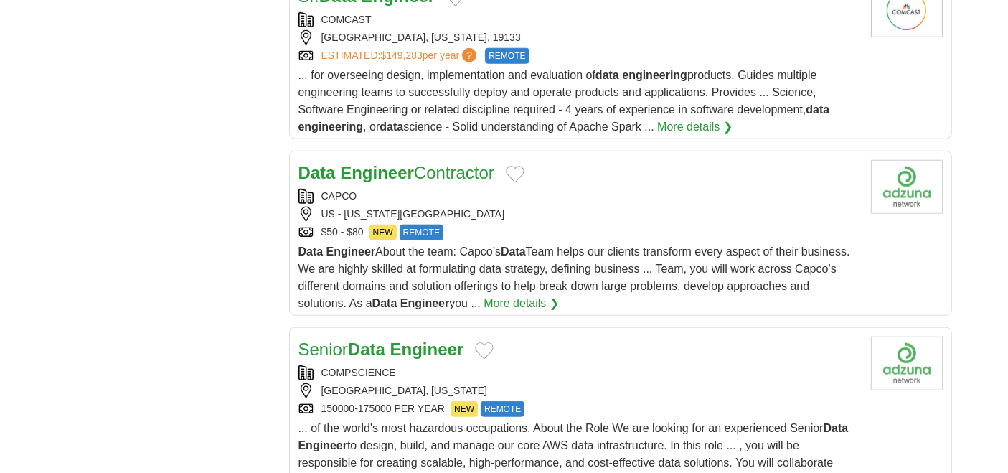
click at [414, 166] on link "Data Engineer Contractor" at bounding box center [397, 172] width 196 height 19
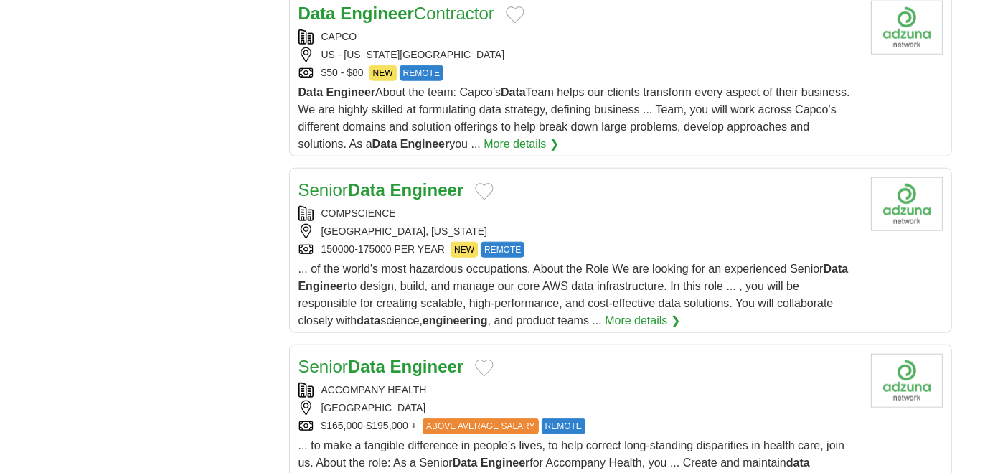
click at [416, 180] on strong "Engineer" at bounding box center [427, 189] width 74 height 19
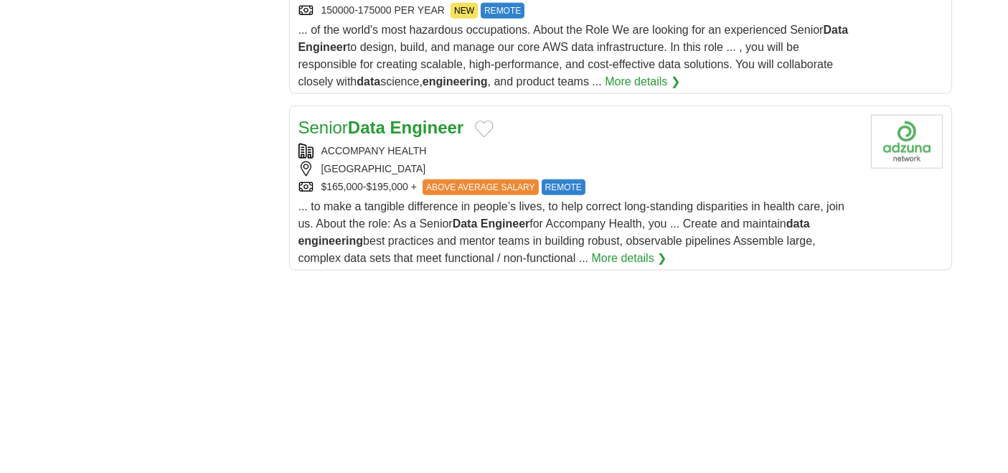
click at [426, 123] on strong "Engineer" at bounding box center [427, 127] width 74 height 19
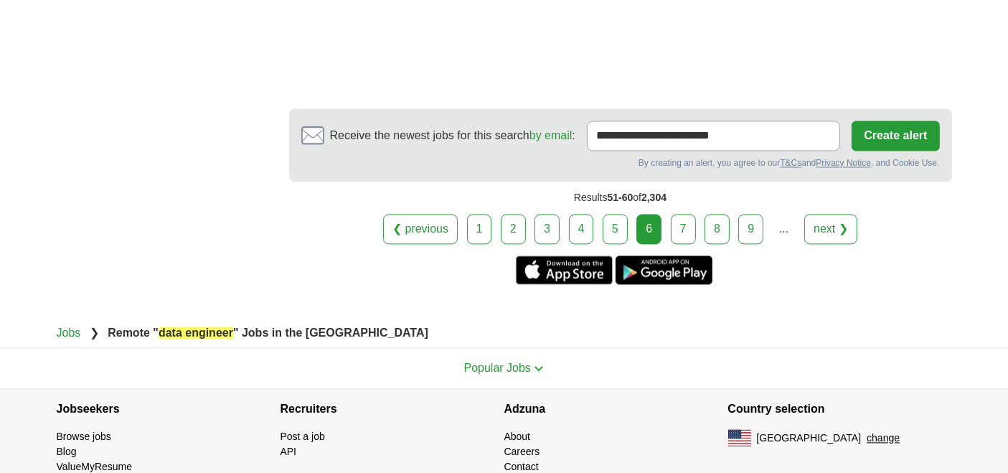
scroll to position [2870, 0]
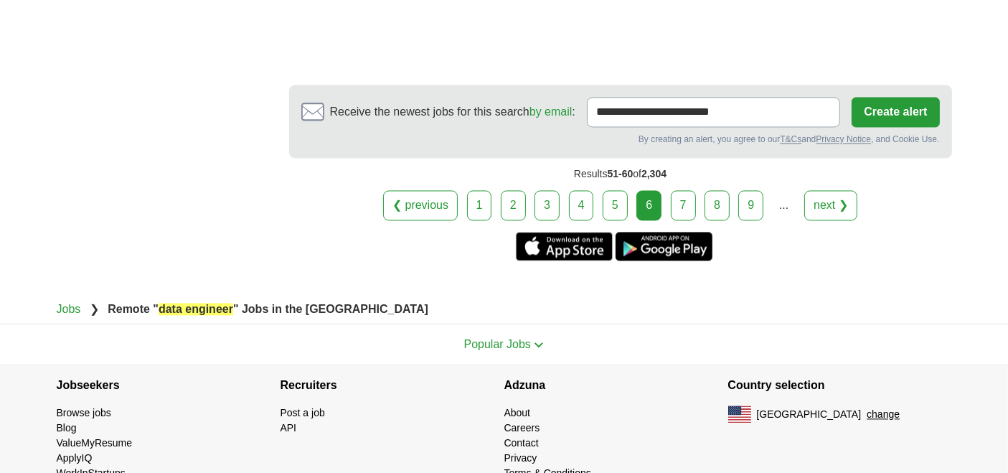
click at [671, 199] on link "7" at bounding box center [683, 205] width 25 height 30
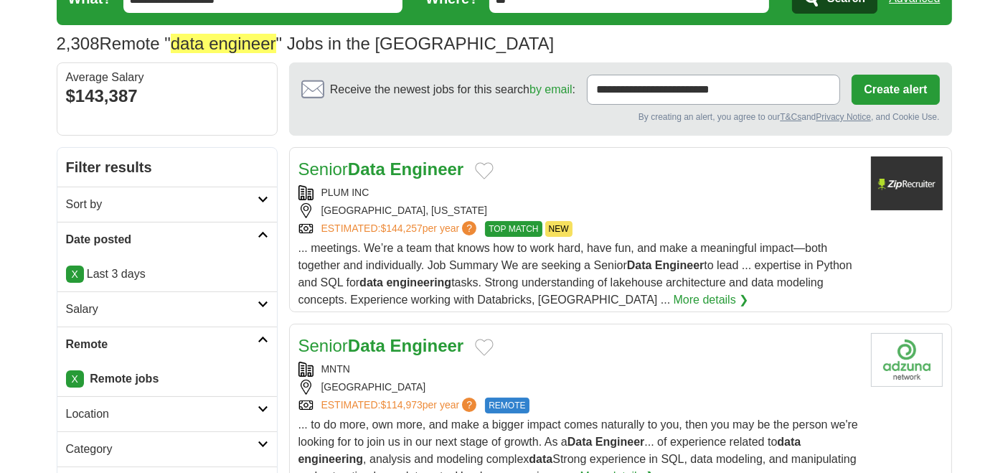
scroll to position [159, 0]
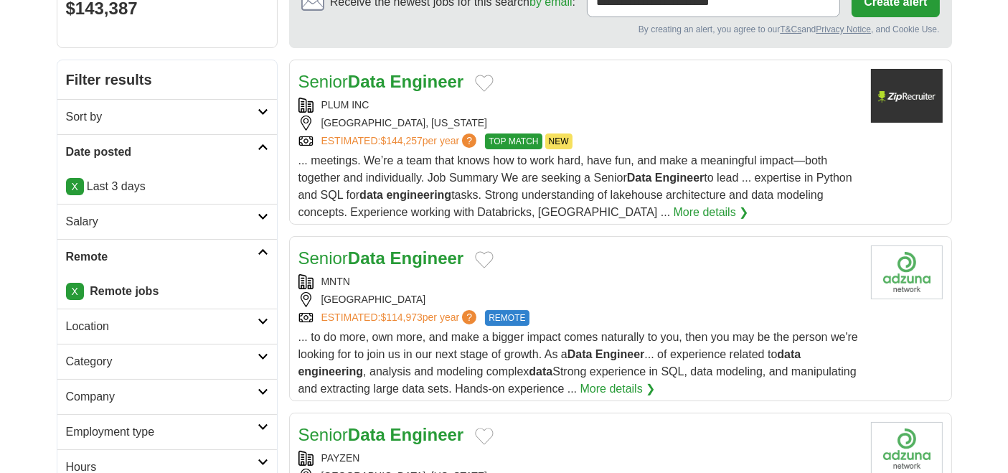
click at [445, 83] on strong "Engineer" at bounding box center [427, 81] width 74 height 19
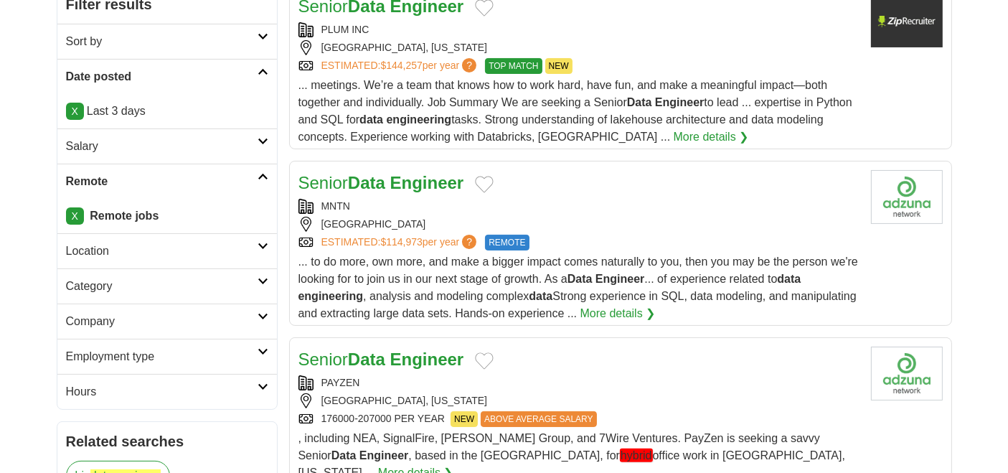
scroll to position [319, 0]
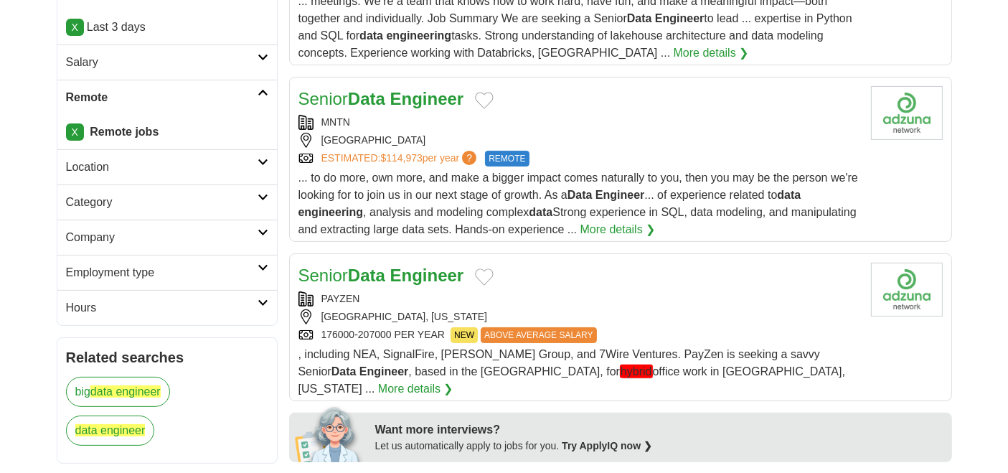
click at [445, 102] on strong "Engineer" at bounding box center [427, 98] width 74 height 19
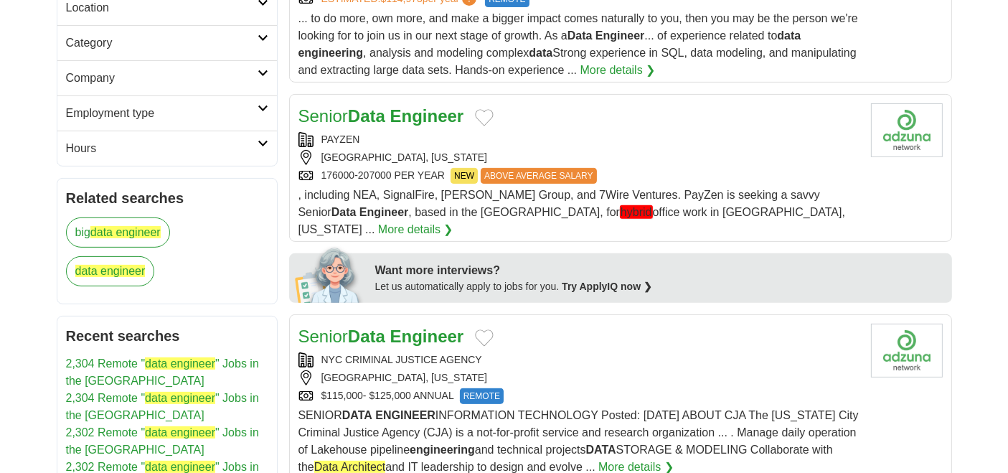
click at [426, 118] on strong "Engineer" at bounding box center [427, 115] width 74 height 19
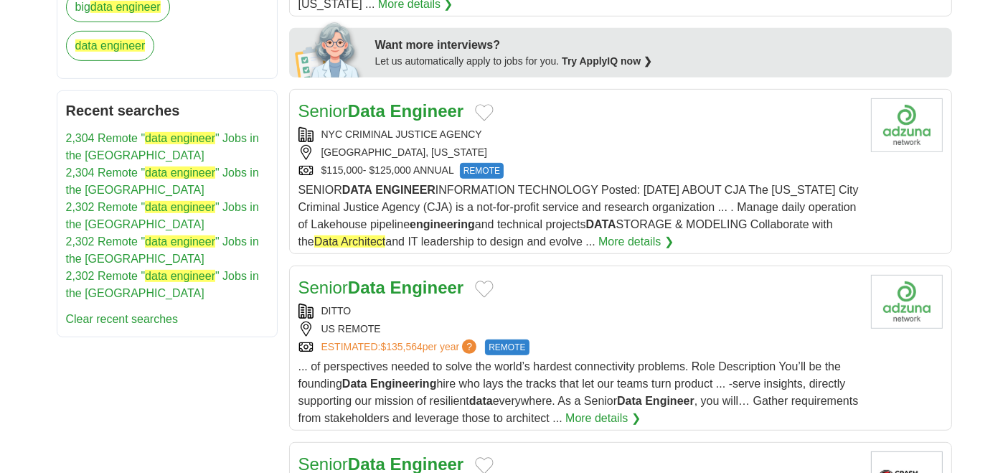
scroll to position [718, 0]
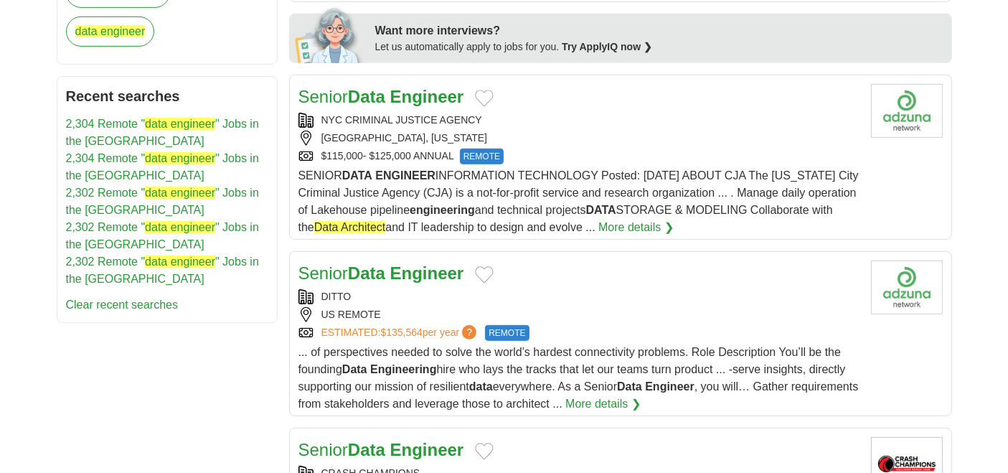
click at [416, 87] on strong "Engineer" at bounding box center [427, 96] width 74 height 19
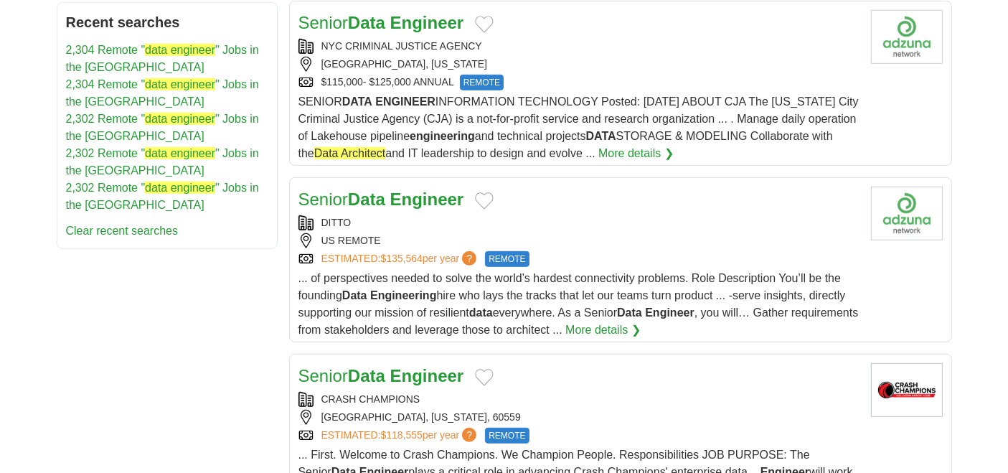
scroll to position [877, 0]
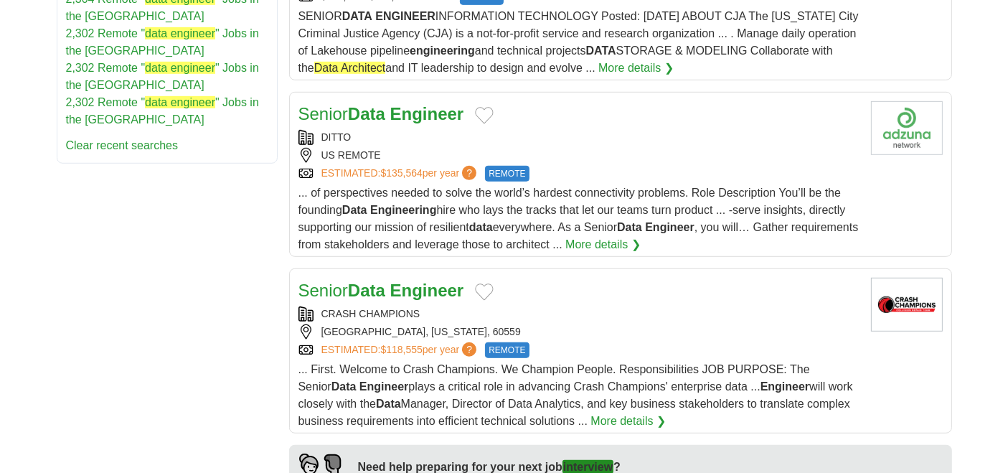
click at [416, 104] on strong "Engineer" at bounding box center [427, 113] width 74 height 19
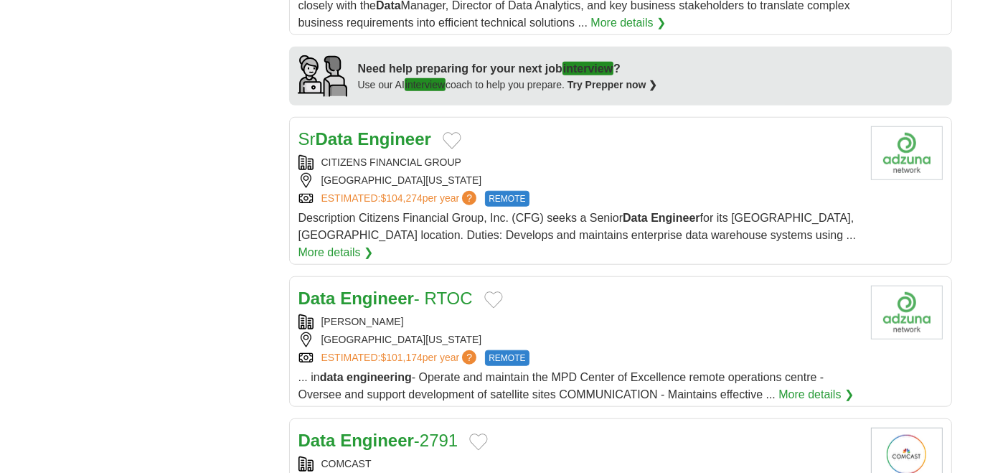
click at [400, 129] on strong "Engineer" at bounding box center [394, 138] width 74 height 19
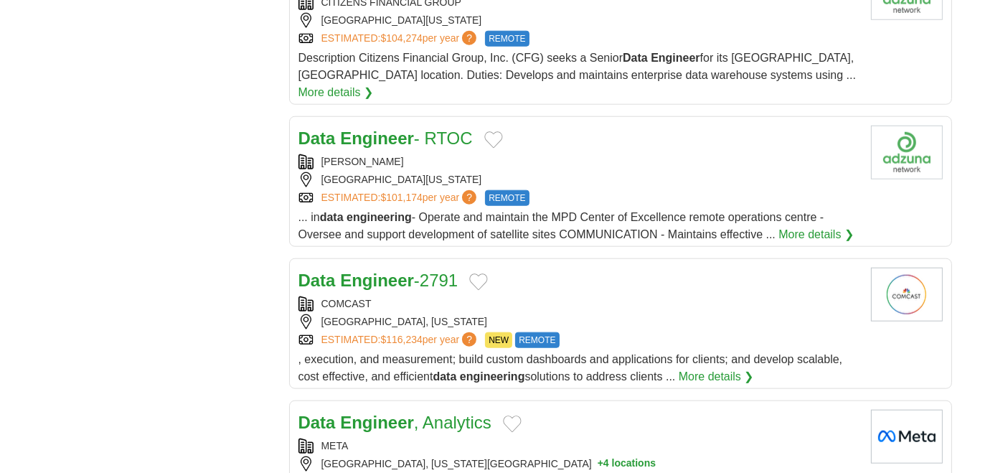
click at [402, 154] on div "WEATHERFORD" at bounding box center [579, 161] width 561 height 15
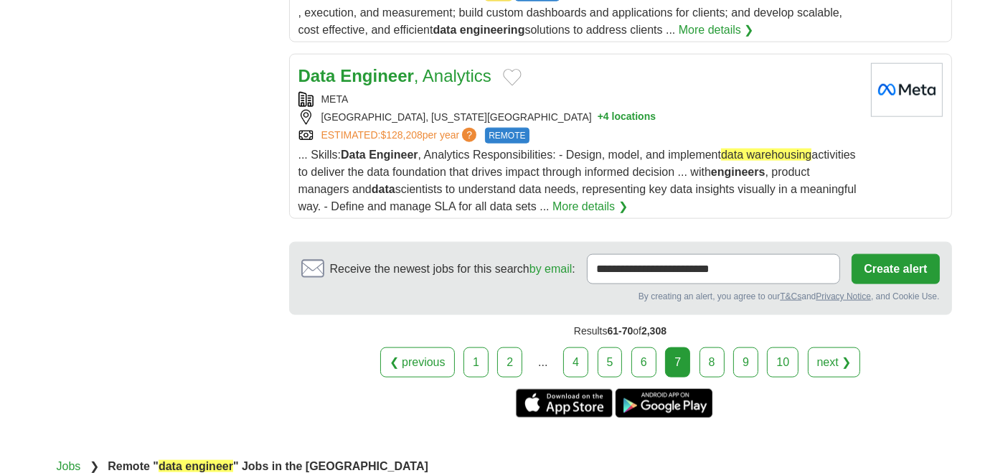
scroll to position [1834, 0]
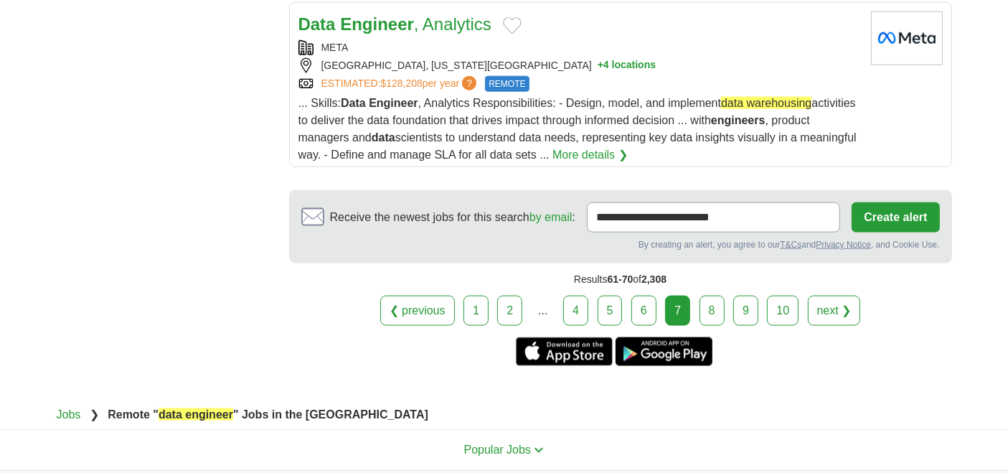
click at [701, 296] on link "8" at bounding box center [712, 311] width 25 height 30
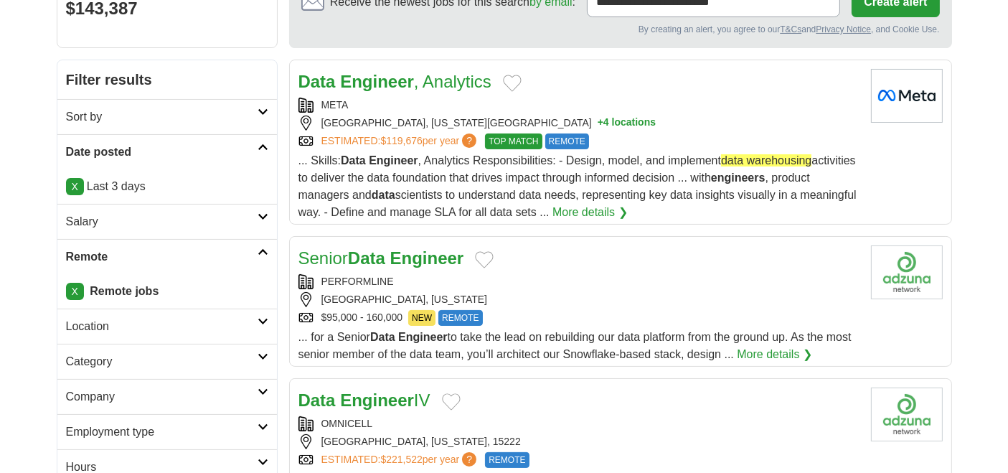
scroll to position [239, 0]
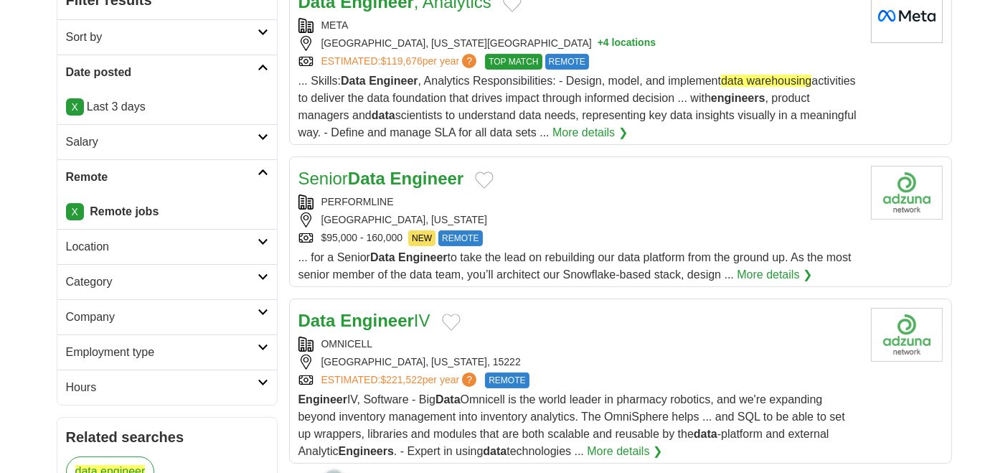
click at [434, 186] on h2 "Senior Data Engineer" at bounding box center [382, 179] width 166 height 26
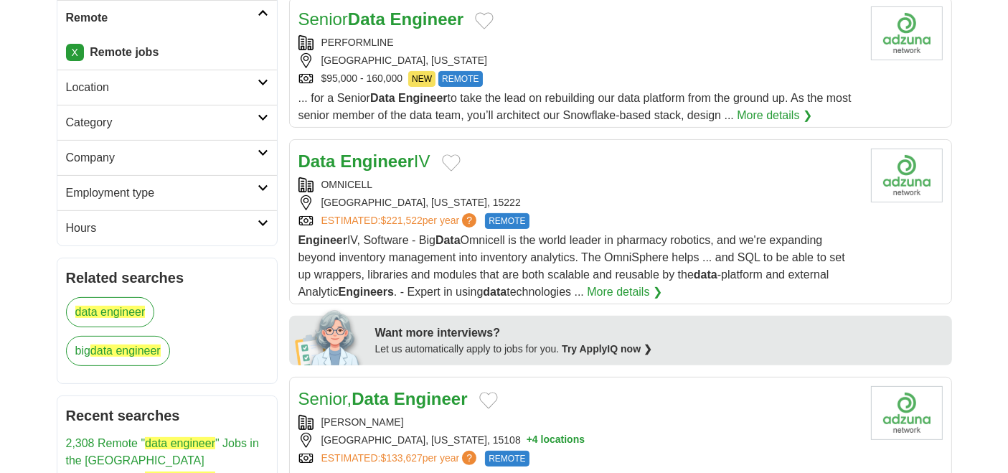
click at [410, 169] on h2 "Data Engineer IV" at bounding box center [365, 162] width 132 height 26
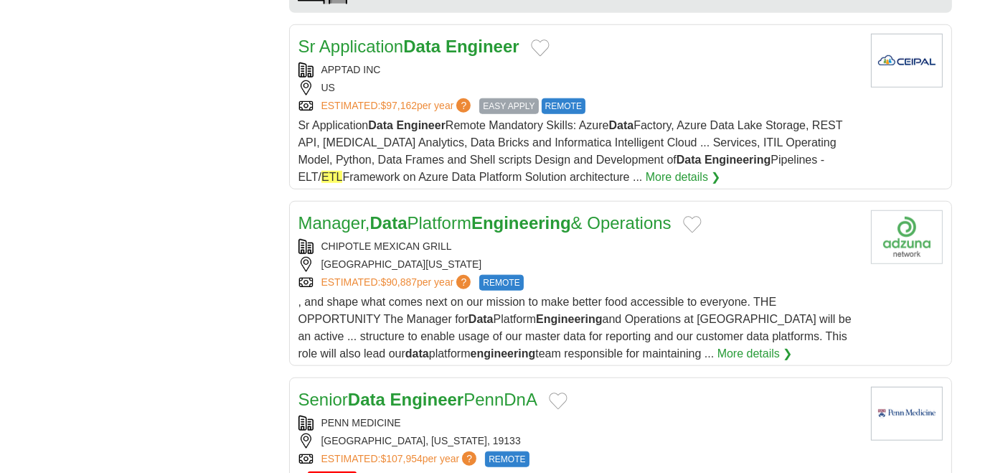
scroll to position [1264, 0]
click at [441, 37] on strong "Data" at bounding box center [421, 46] width 37 height 19
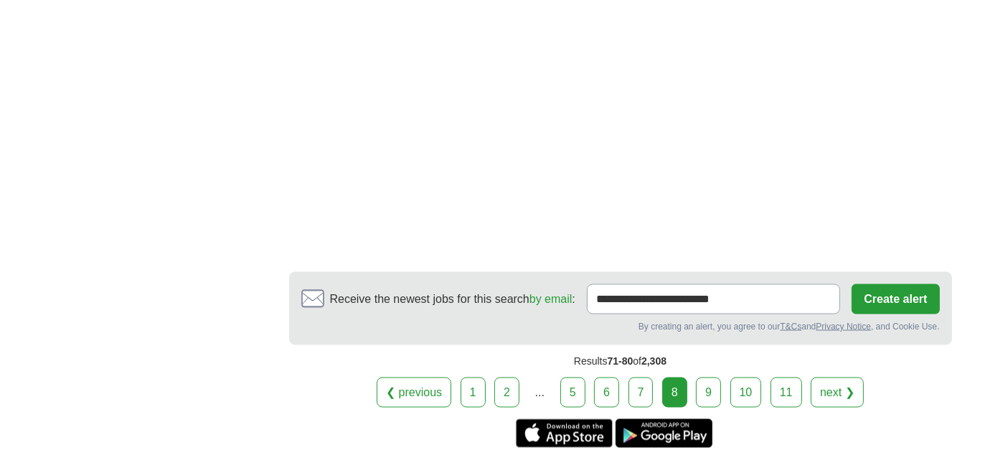
scroll to position [2380, 0]
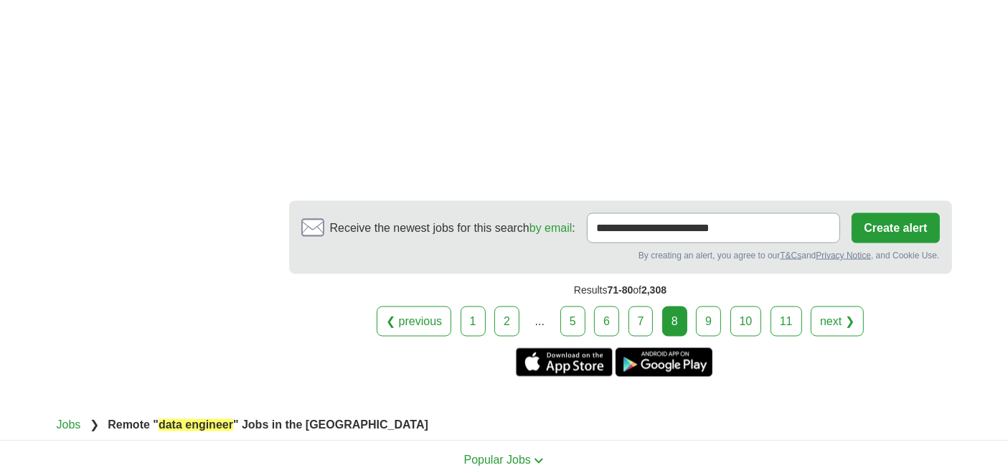
click at [705, 306] on link "9" at bounding box center [708, 321] width 25 height 30
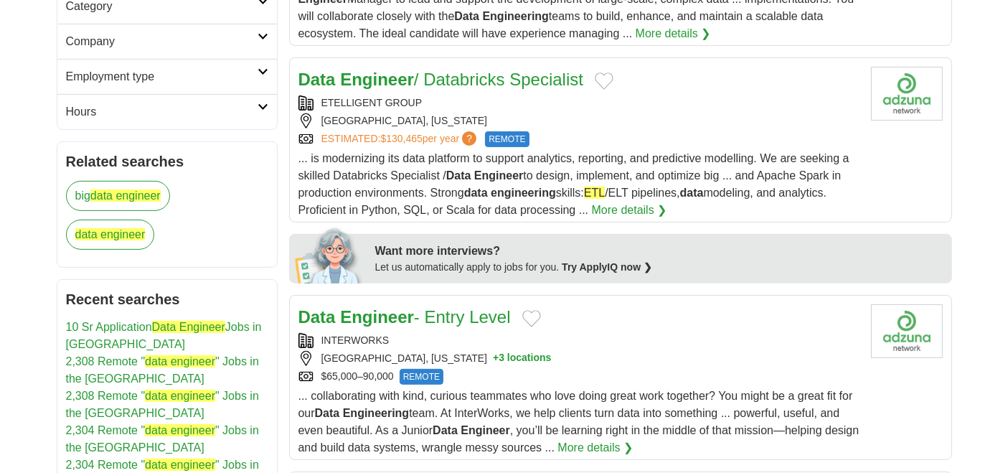
scroll to position [558, 0]
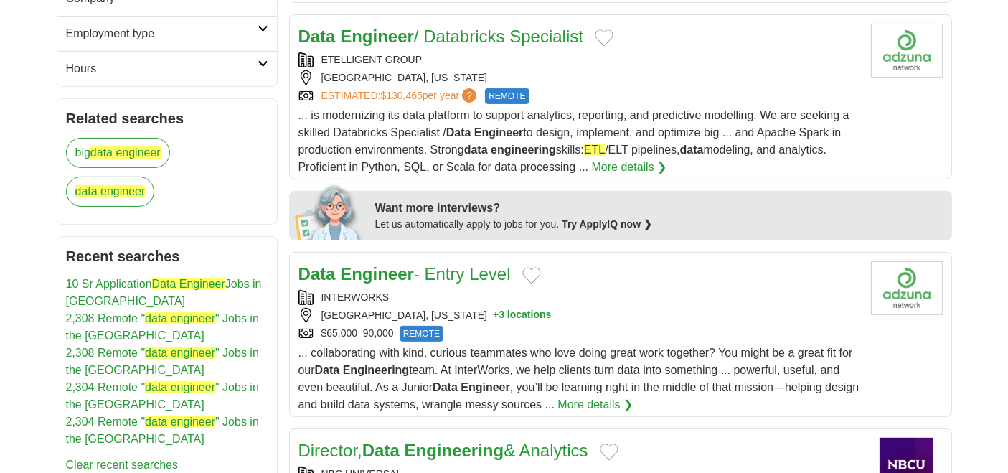
click at [548, 62] on div "ETELLIGENT GROUP" at bounding box center [579, 59] width 561 height 15
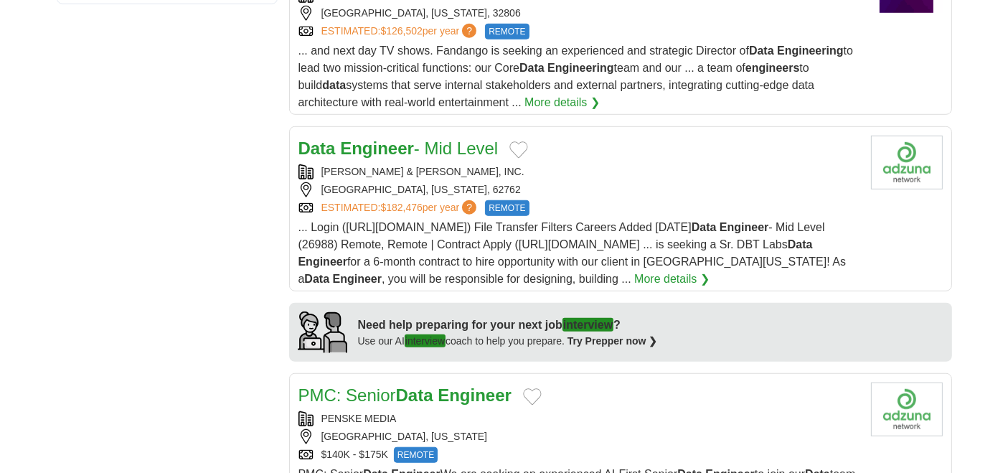
scroll to position [1116, 0]
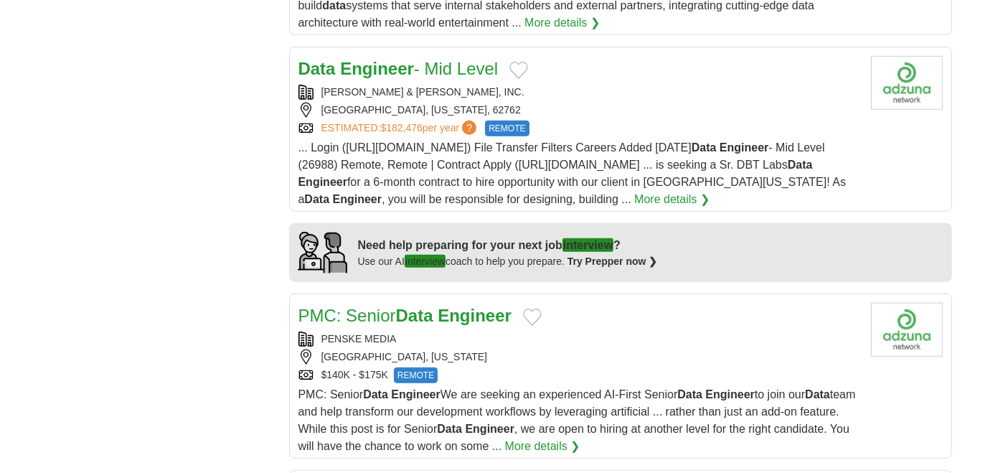
click at [549, 105] on div "SPRINGFIELD, ILLINOIS, 62762" at bounding box center [579, 110] width 561 height 15
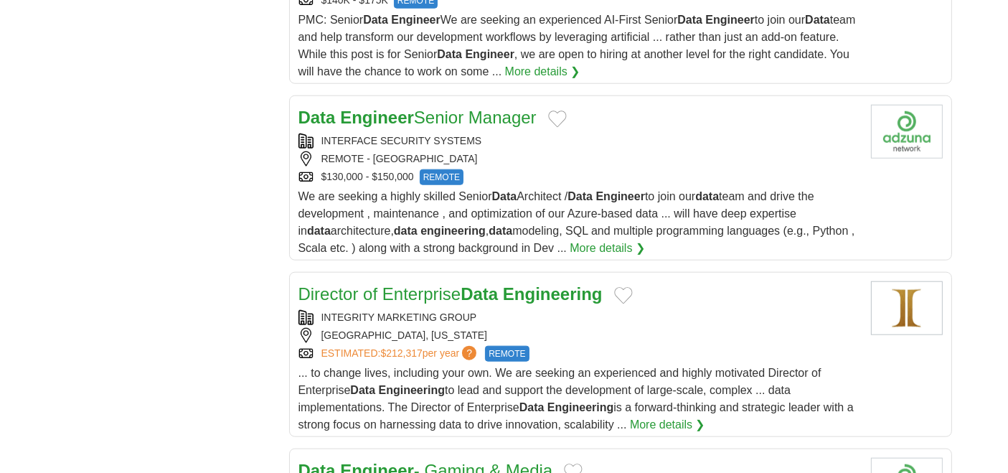
scroll to position [1515, 0]
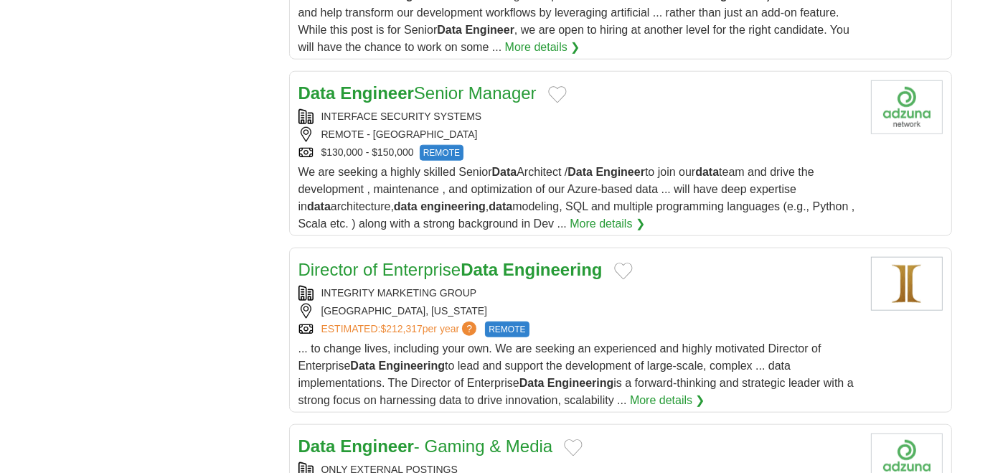
click at [549, 109] on div "INTERFACE SECURITY SYSTEMS" at bounding box center [579, 116] width 561 height 15
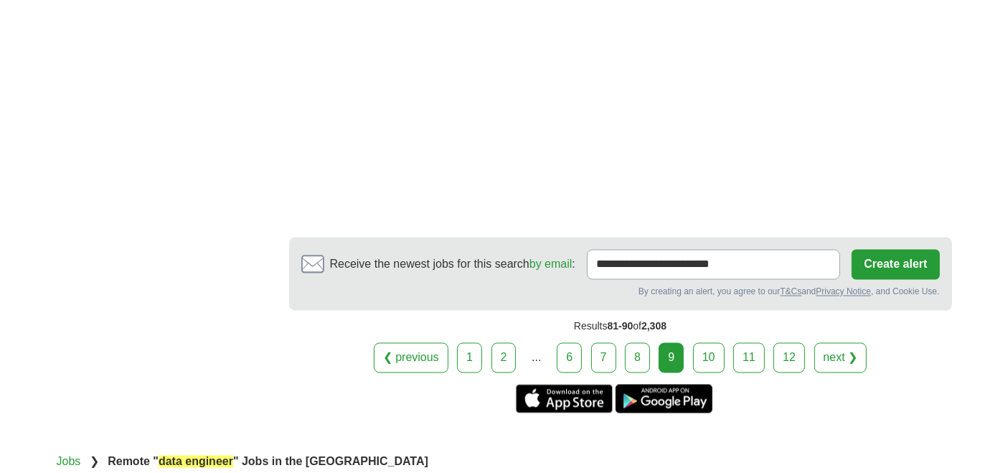
scroll to position [2631, 0]
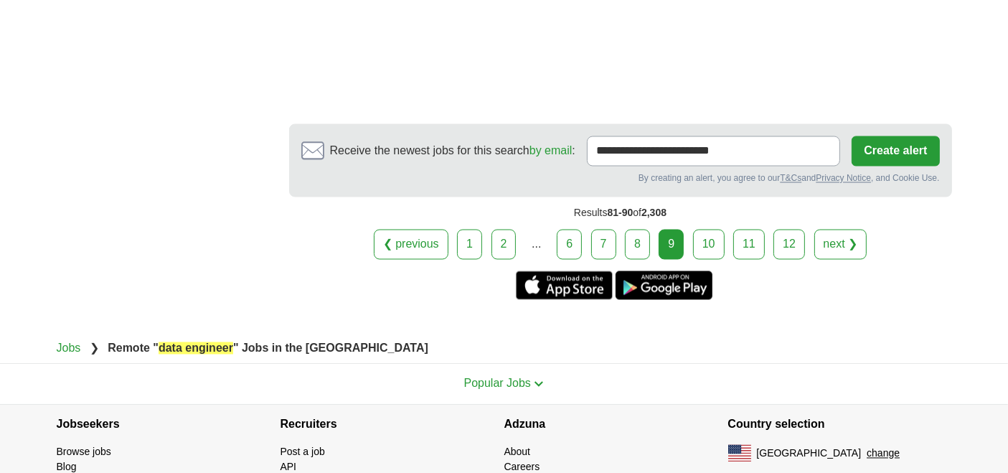
click at [720, 242] on link "10" at bounding box center [709, 245] width 32 height 30
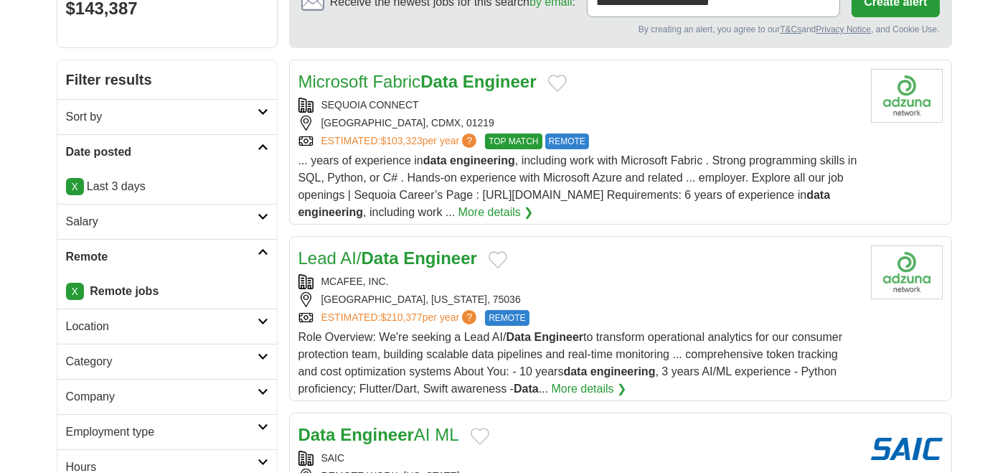
scroll to position [239, 0]
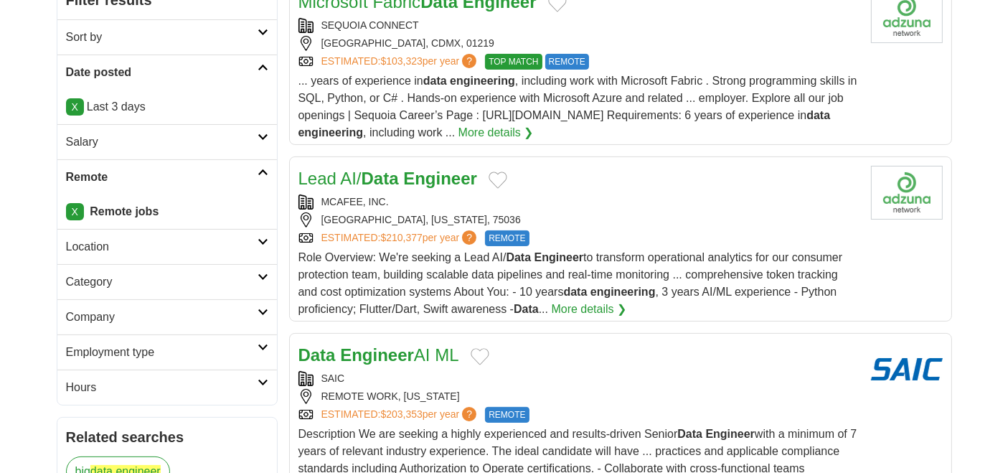
click at [449, 189] on div "Lead AI/ Data Engineer MCAFEE, INC. FRISCO, TEXAS, 75036 ESTIMATED: $210,377 pe…" at bounding box center [579, 242] width 561 height 152
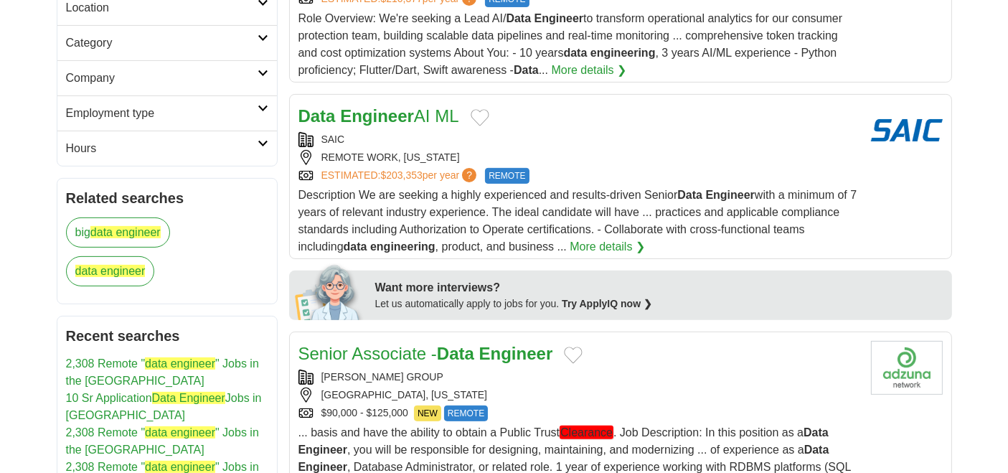
scroll to position [718, 0]
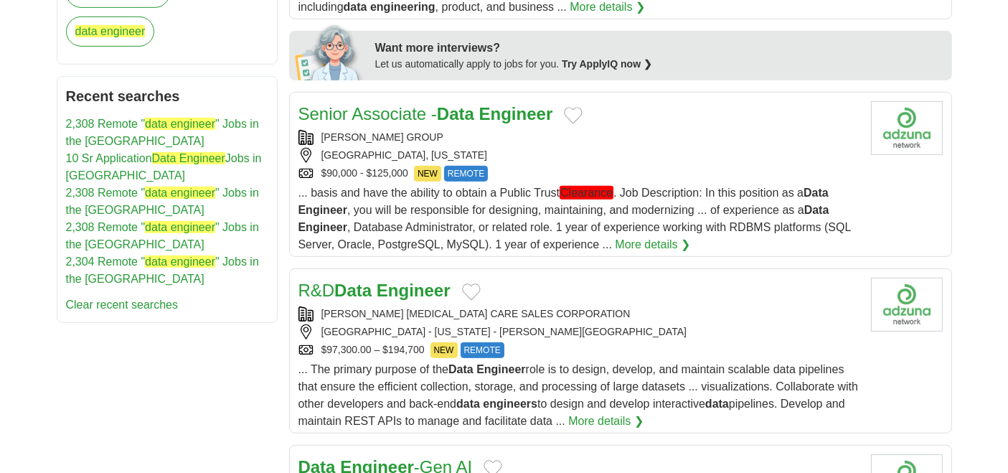
click at [490, 113] on strong "Engineer" at bounding box center [516, 113] width 74 height 19
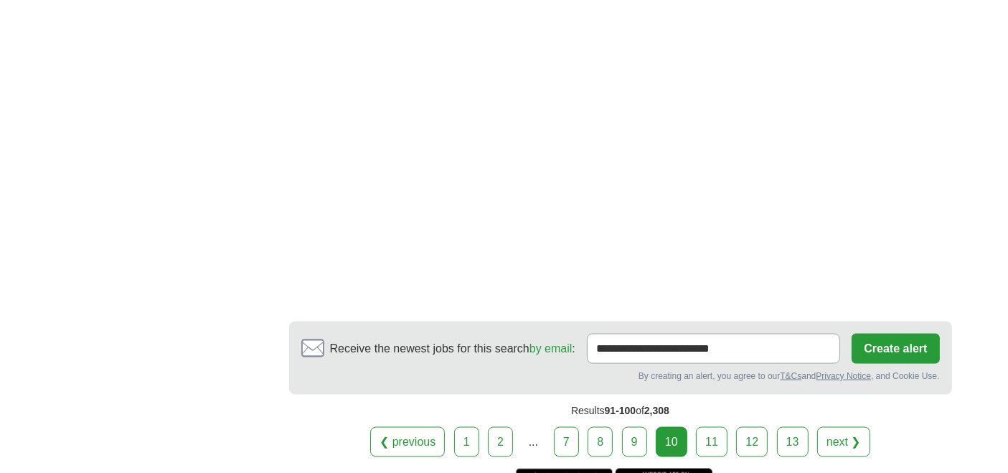
scroll to position [2392, 0]
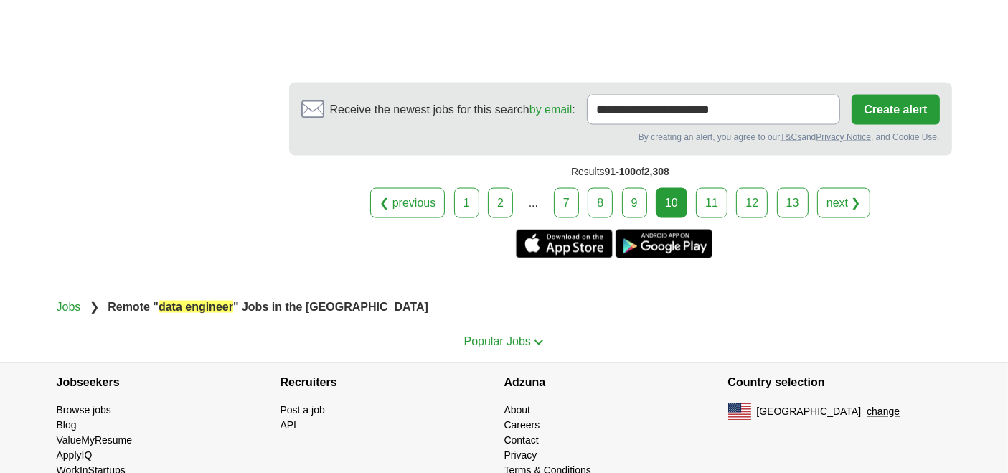
click at [698, 194] on link "11" at bounding box center [712, 203] width 32 height 30
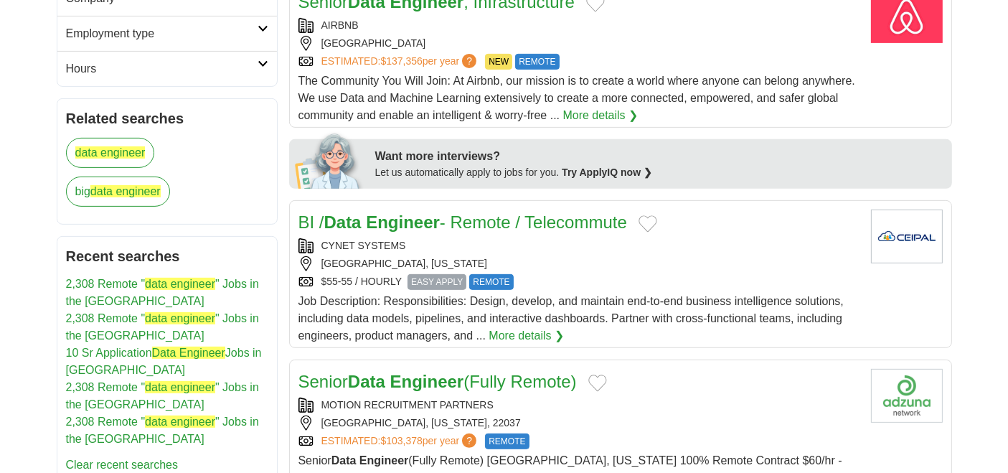
scroll to position [637, 0]
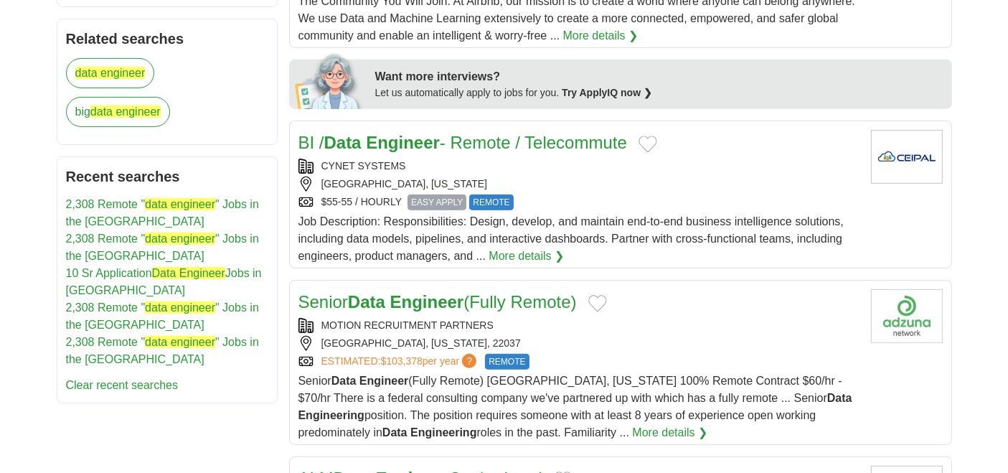
click at [560, 153] on div "BI / Data Engineer - Remote / Telecommute CYNET SYSTEMS [GEOGRAPHIC_DATA], [US_…" at bounding box center [579, 197] width 561 height 135
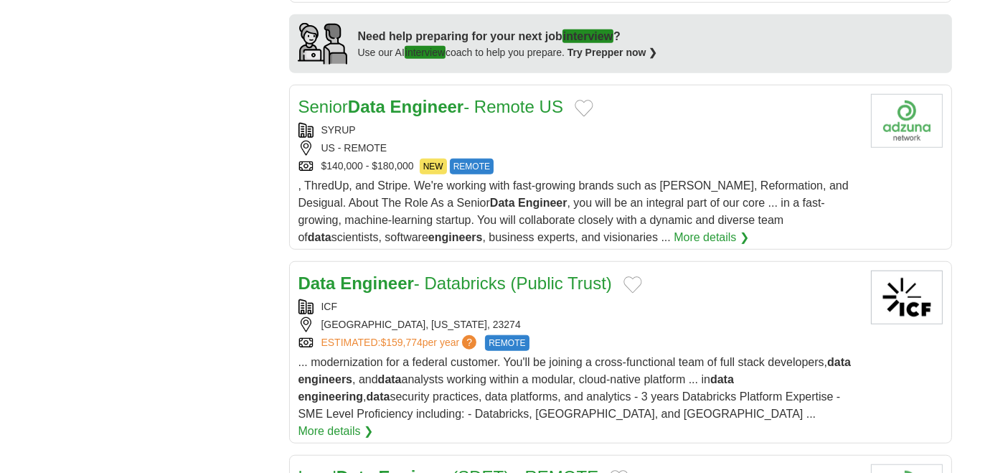
scroll to position [1275, 0]
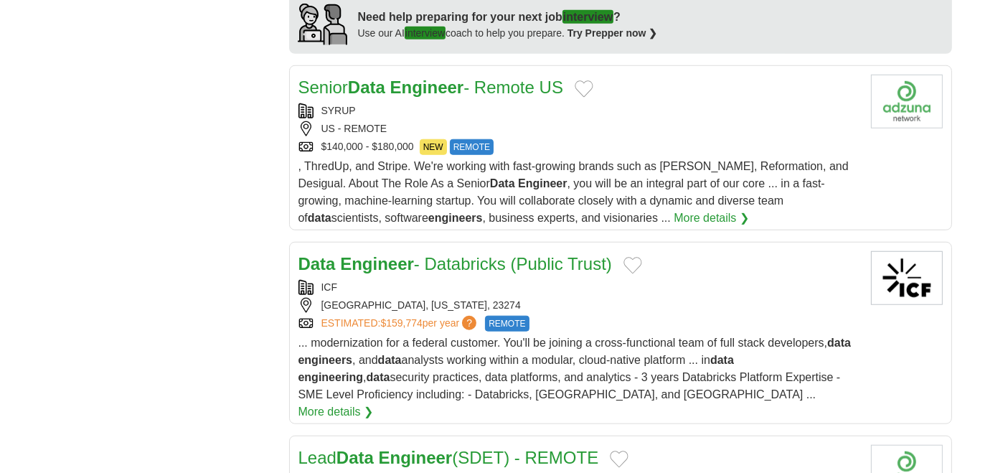
click at [549, 103] on div "SYRUP" at bounding box center [579, 110] width 561 height 15
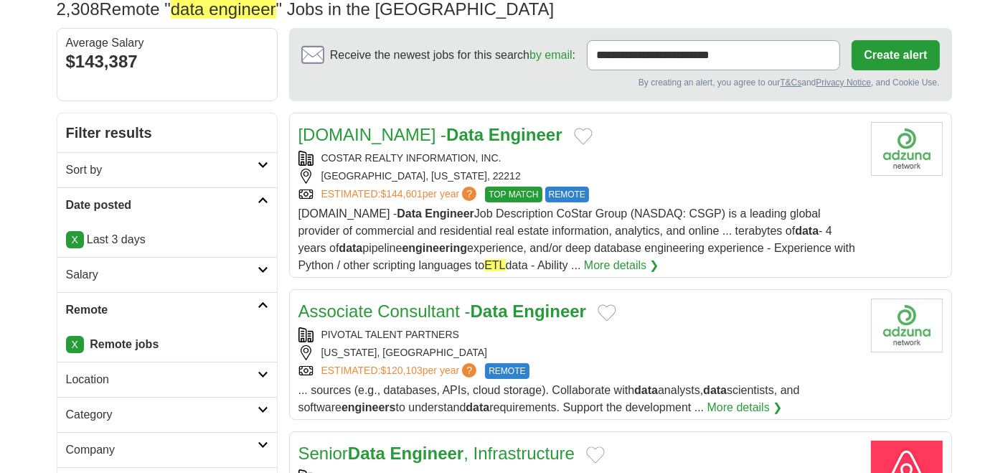
scroll to position [0, 0]
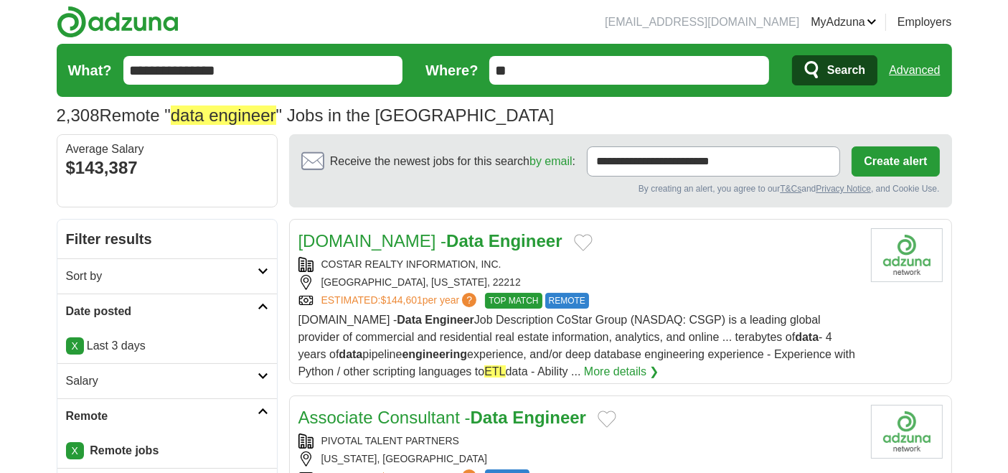
click at [294, 69] on input "**********" at bounding box center [263, 70] width 280 height 29
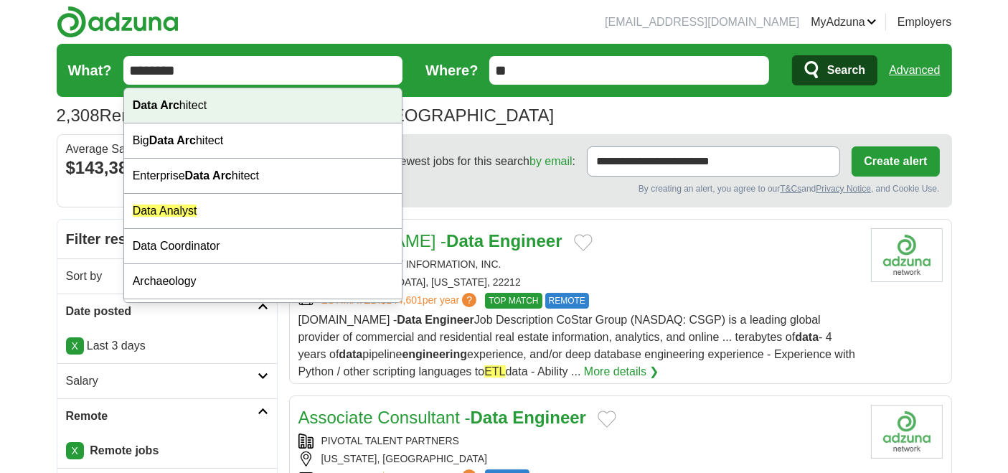
click at [229, 109] on div "Data Arc hitect" at bounding box center [263, 105] width 278 height 35
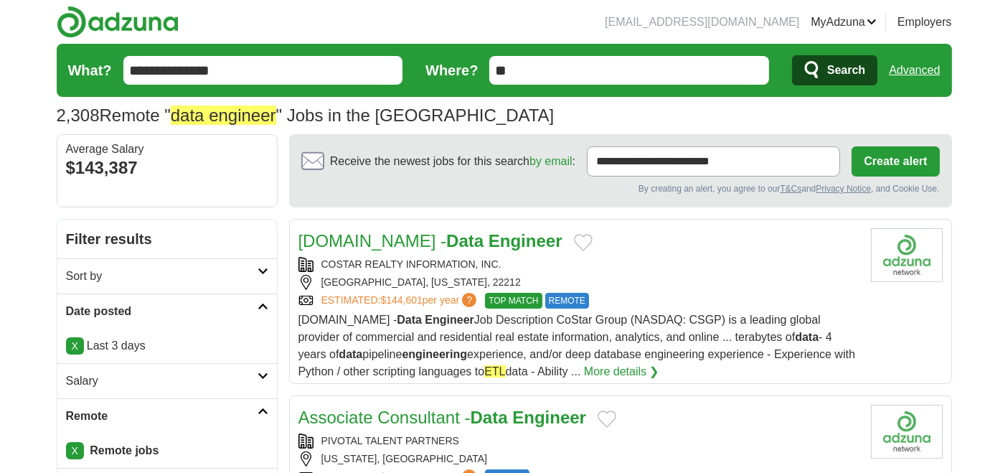
click at [335, 75] on input "**********" at bounding box center [263, 70] width 280 height 29
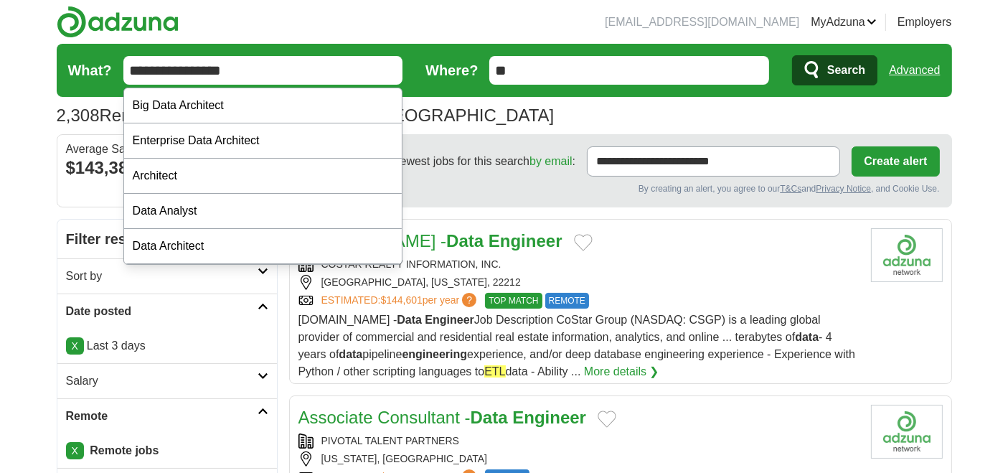
type input "**********"
click at [792, 55] on button "Search" at bounding box center [834, 70] width 85 height 30
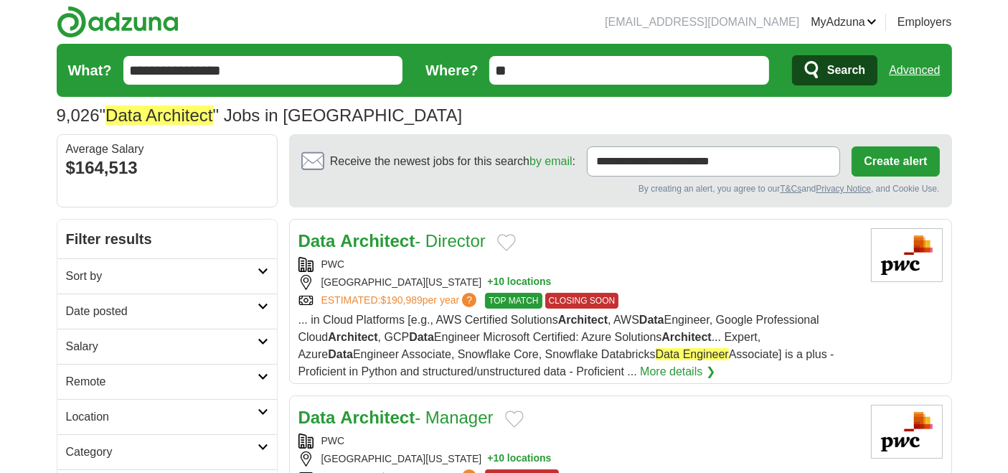
click at [111, 308] on h2 "Date posted" at bounding box center [162, 311] width 192 height 17
click at [107, 364] on link "Last 3 days" at bounding box center [167, 365] width 202 height 17
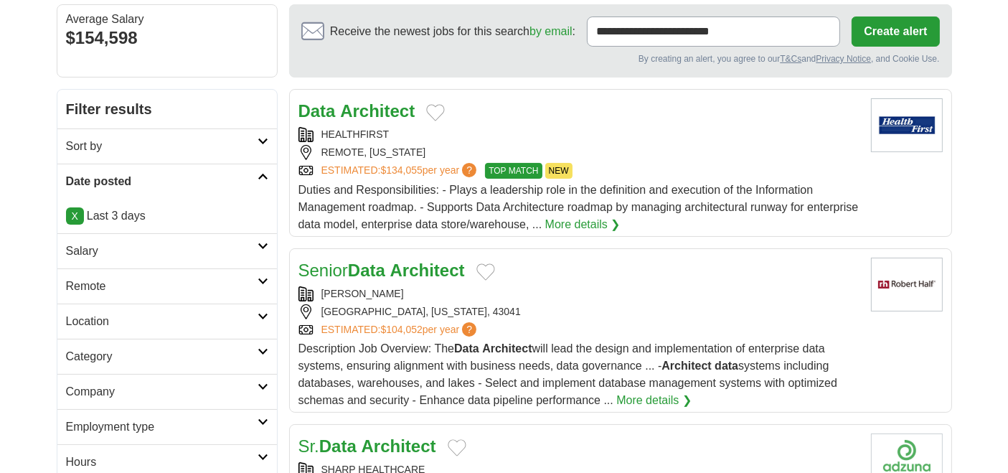
scroll to position [159, 0]
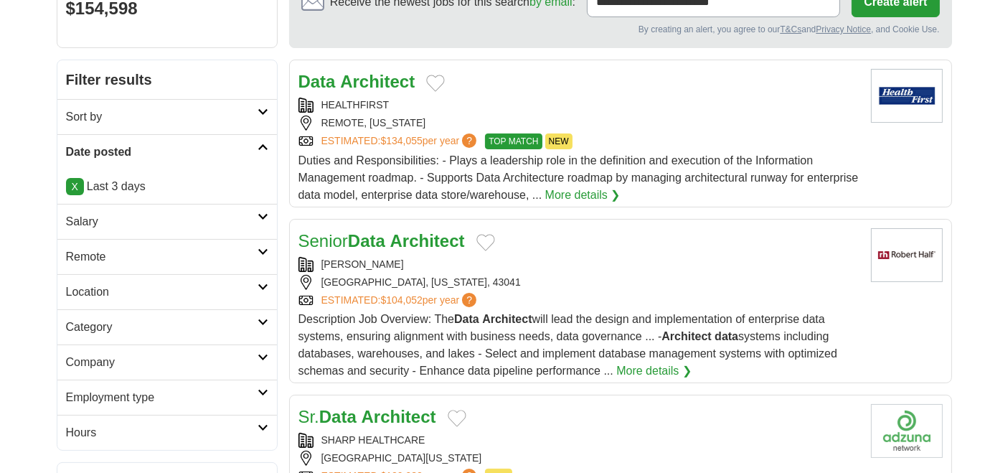
click at [96, 258] on h2 "Remote" at bounding box center [162, 256] width 192 height 17
click at [118, 288] on link "Remote jobs" at bounding box center [98, 291] width 65 height 12
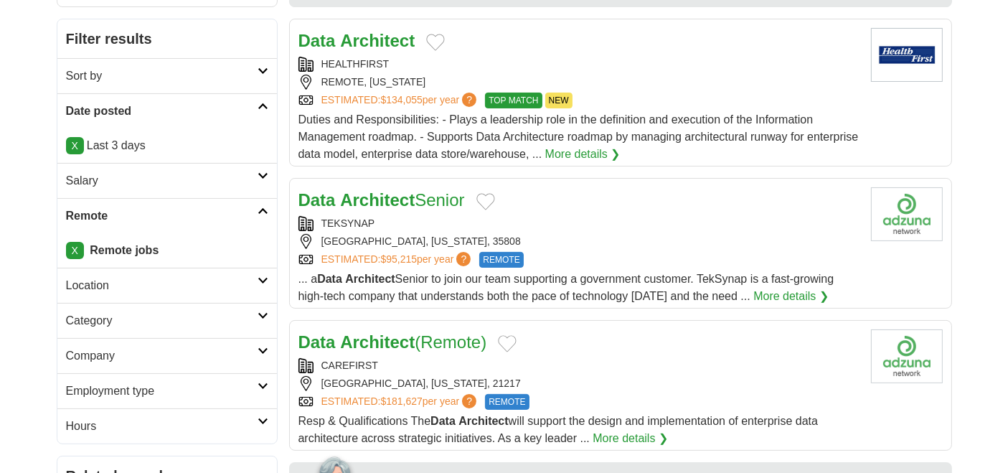
scroll to position [201, 0]
click at [418, 208] on h2 "Data Architect Senior" at bounding box center [382, 200] width 166 height 26
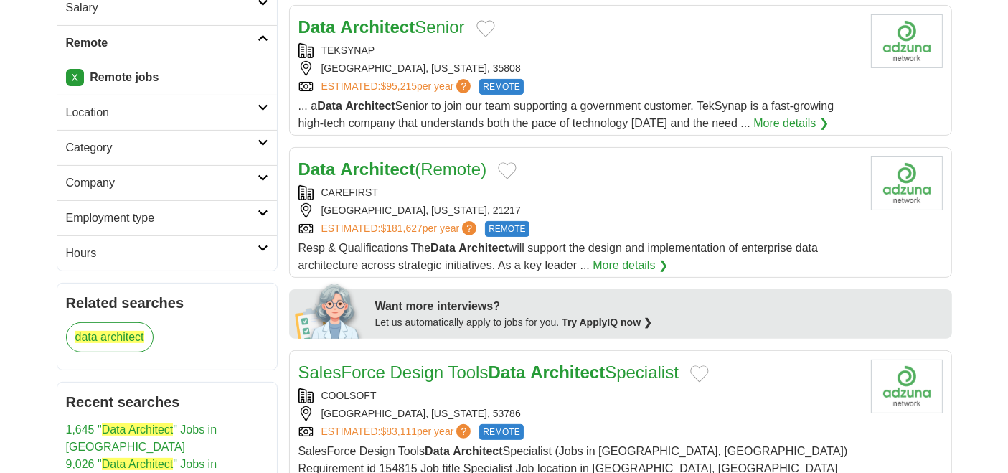
scroll to position [367, 0]
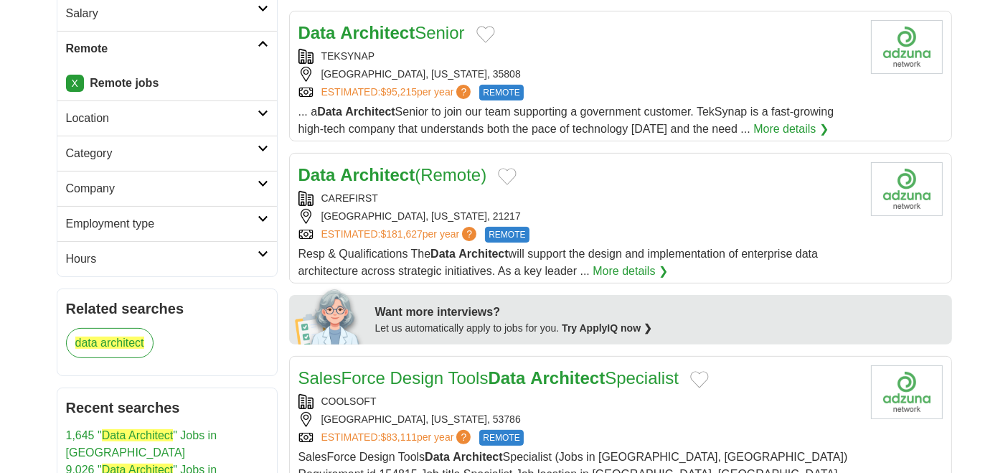
click at [436, 172] on link "Data Architect (Remote)" at bounding box center [393, 174] width 189 height 19
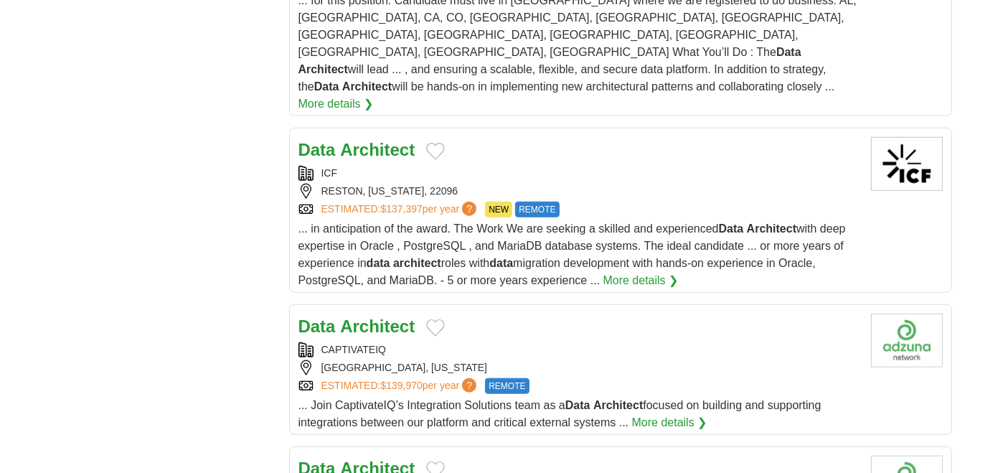
scroll to position [1468, 0]
click at [388, 316] on strong "Architect" at bounding box center [377, 325] width 75 height 19
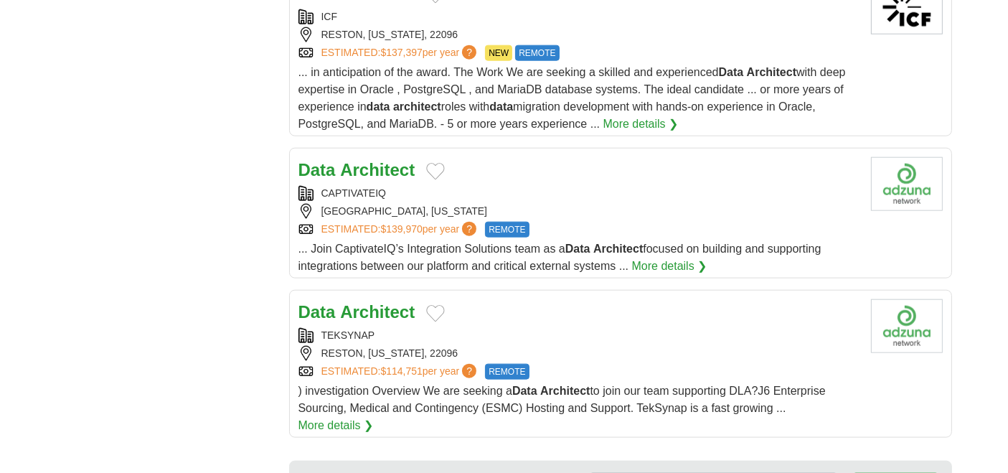
scroll to position [1832, 0]
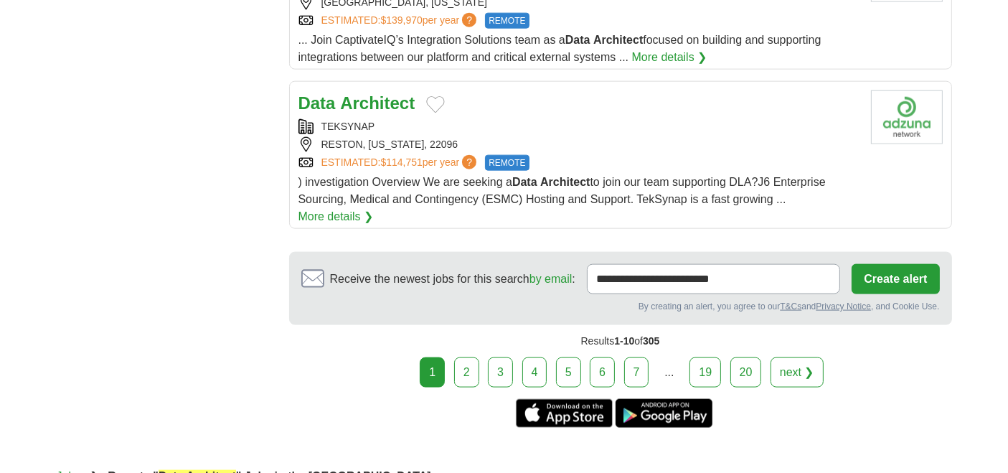
click at [479, 357] on link "2" at bounding box center [466, 372] width 25 height 30
